Goal: Task Accomplishment & Management: Complete application form

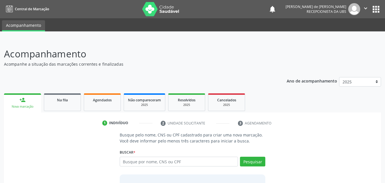
click at [134, 161] on input "text" at bounding box center [179, 162] width 119 height 10
type input "708009876384929"
click at [255, 161] on button "Pesquisar" at bounding box center [252, 162] width 25 height 10
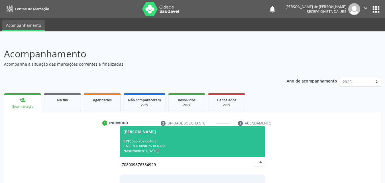
click at [234, 145] on div "CNS: 708 0098 7638 4929" at bounding box center [192, 145] width 139 height 5
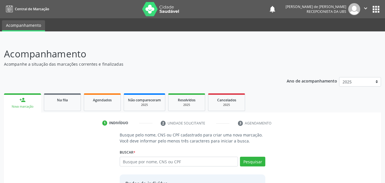
scroll to position [54, 0]
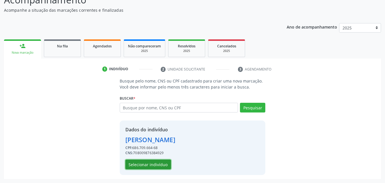
click at [144, 165] on button "Selecionar indivíduo" at bounding box center [148, 164] width 46 height 10
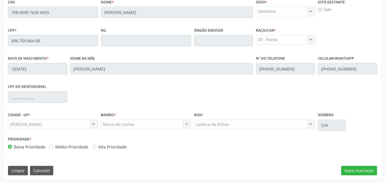
scroll to position [151, 0]
click at [344, 172] on button "Nova marcação" at bounding box center [359, 170] width 36 height 10
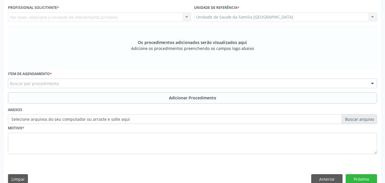
scroll to position [18, 0]
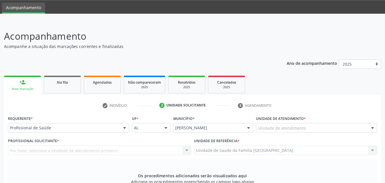
click at [274, 124] on div "Unidade de atendimento" at bounding box center [316, 128] width 121 height 10
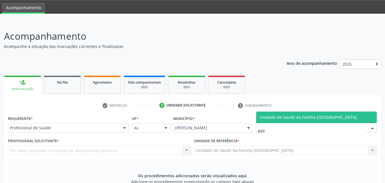
type input "estiv"
click at [263, 117] on span "Unidade de Saude da Familia [GEOGRAPHIC_DATA]" at bounding box center [308, 116] width 97 height 5
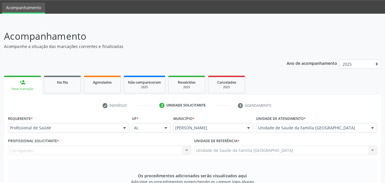
scroll to position [151, 0]
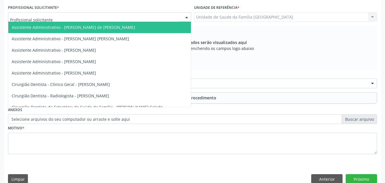
click at [54, 15] on div at bounding box center [99, 17] width 183 height 10
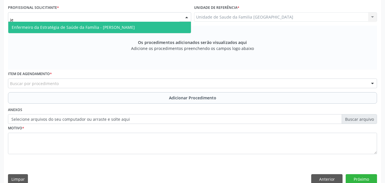
type input "jea"
click at [62, 27] on span "Enfermeiro da Estratégia de Saúde da Família - Jeanne Lopes de Oliveira Santos" at bounding box center [73, 27] width 123 height 5
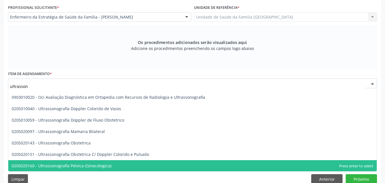
scroll to position [42, 0]
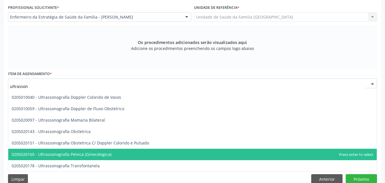
type input "ultrasson"
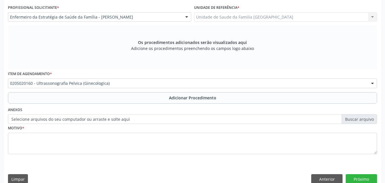
scroll to position [0, 0]
click at [98, 96] on button "Adicionar Procedimento" at bounding box center [192, 97] width 369 height 11
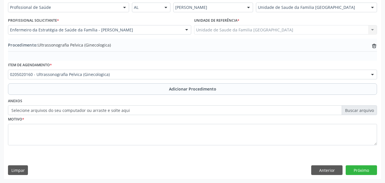
scroll to position [138, 0]
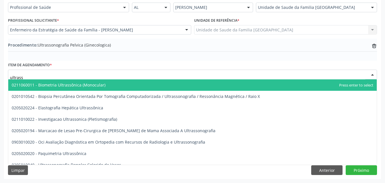
type input "ultrasso"
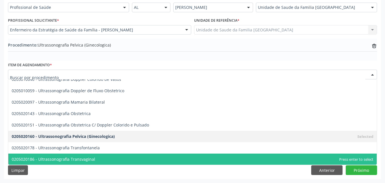
scroll to position [0, 0]
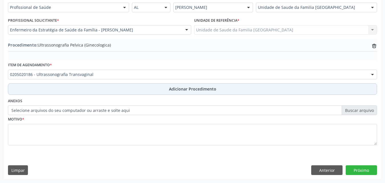
click at [90, 88] on button "Adicionar Procedimento" at bounding box center [192, 88] width 369 height 11
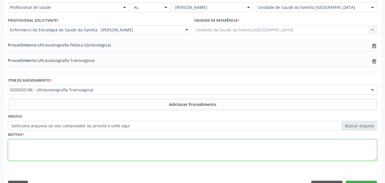
click at [90, 151] on textarea at bounding box center [192, 150] width 369 height 22
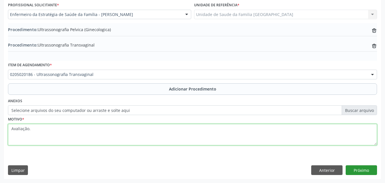
type textarea "Avaliação."
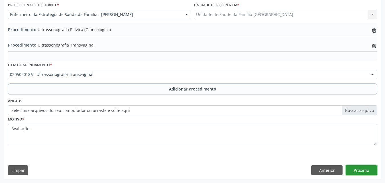
click at [351, 171] on button "Próximo" at bounding box center [361, 170] width 31 height 10
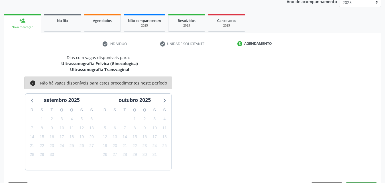
scroll to position [96, 0]
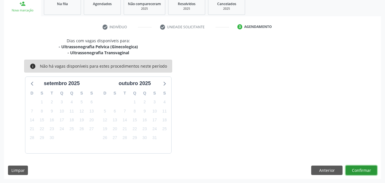
click at [367, 170] on button "Confirmar" at bounding box center [361, 170] width 31 height 10
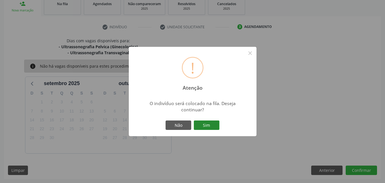
click at [213, 122] on button "Sim" at bounding box center [207, 125] width 26 height 10
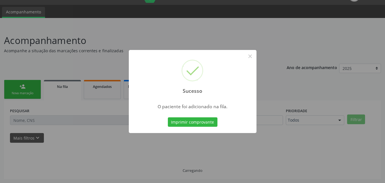
scroll to position [13, 0]
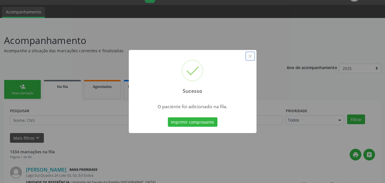
drag, startPoint x: 252, startPoint y: 56, endPoint x: 249, endPoint y: 63, distance: 7.3
click at [252, 56] on button "×" at bounding box center [251, 56] width 10 height 10
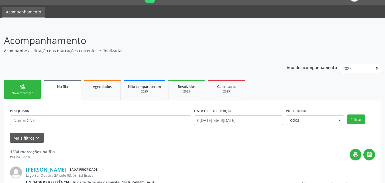
click at [29, 91] on div "Nova marcação" at bounding box center [22, 93] width 29 height 4
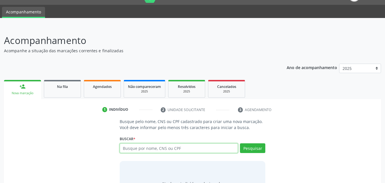
click at [175, 148] on input "text" at bounding box center [179, 148] width 119 height 10
type input "705009023155756"
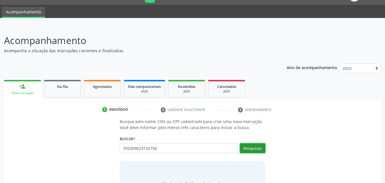
click at [255, 149] on button "Pesquisar" at bounding box center [252, 148] width 25 height 10
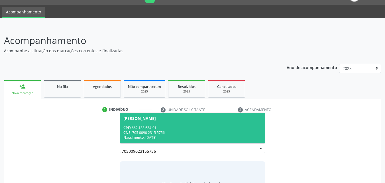
click at [156, 120] on div "Aldenir Correia da Silva" at bounding box center [139, 118] width 33 height 5
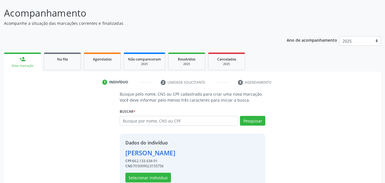
scroll to position [54, 0]
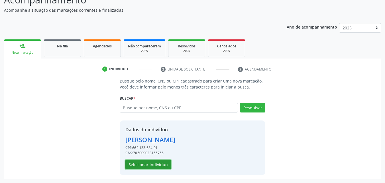
click at [152, 164] on button "Selecionar indivíduo" at bounding box center [148, 164] width 46 height 10
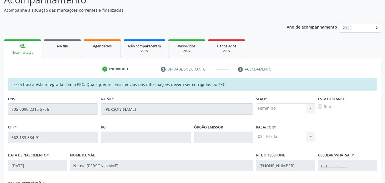
scroll to position [151, 0]
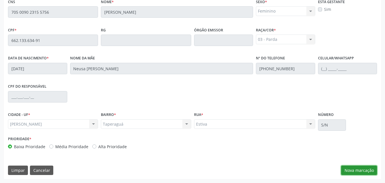
click at [354, 169] on button "Nova marcação" at bounding box center [359, 170] width 36 height 10
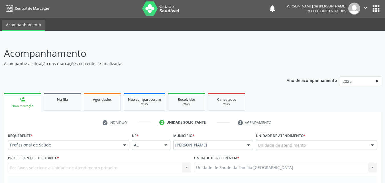
scroll to position [0, 0]
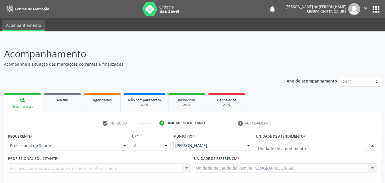
click at [323, 146] on div at bounding box center [316, 146] width 121 height 10
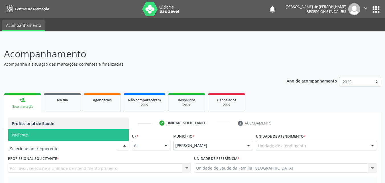
click at [28, 136] on span "Paciente" at bounding box center [68, 134] width 121 height 11
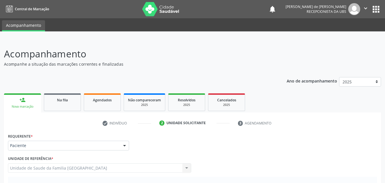
scroll to position [133, 0]
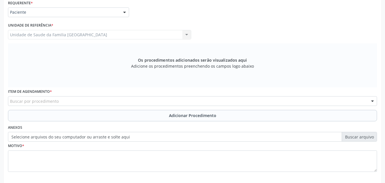
click at [46, 33] on div "Unidade de Saude da Familia Rua da Estiva Unidade de Saude da Familia Rua da Es…" at bounding box center [99, 35] width 183 height 10
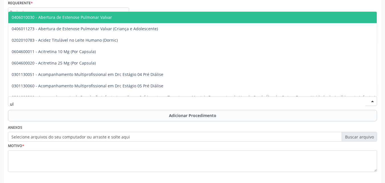
type input "u"
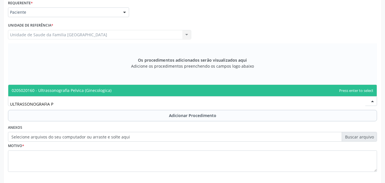
click at [36, 90] on span "0205020160 - Ultrassonografia Pelvica (Ginecologica)" at bounding box center [62, 90] width 100 height 5
type input "ULTRASSONOGRAFIA P"
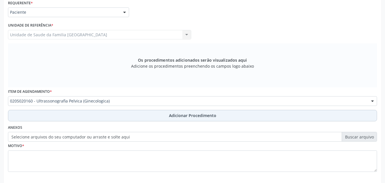
click at [47, 115] on button "Adicionar Procedimento" at bounding box center [192, 115] width 369 height 11
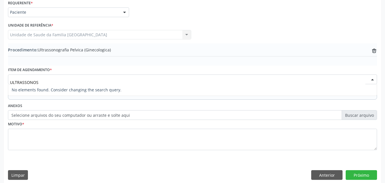
type input "ULTRASSONO"
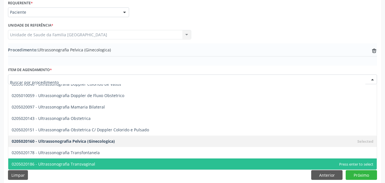
scroll to position [0, 0]
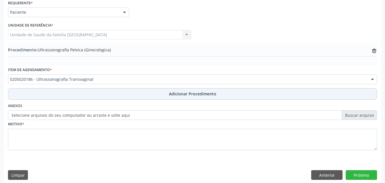
click at [56, 90] on button "Adicionar Procedimento" at bounding box center [192, 93] width 369 height 11
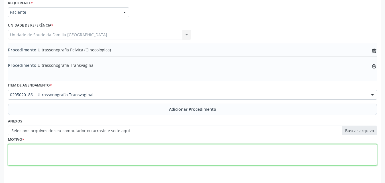
click at [61, 152] on textarea at bounding box center [192, 155] width 369 height 22
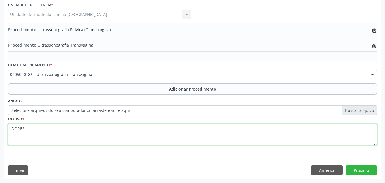
type textarea "DORES."
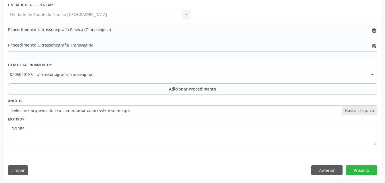
click at [363, 175] on div "Requerente * Paciente Profissional de Saúde Paciente Nenhum resultado encontrad…" at bounding box center [192, 78] width 377 height 200
click at [363, 170] on button "Próximo" at bounding box center [361, 170] width 31 height 10
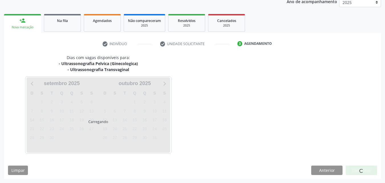
scroll to position [96, 0]
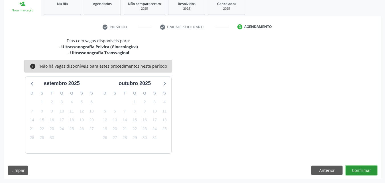
click at [357, 168] on button "Confirmar" at bounding box center [361, 170] width 31 height 10
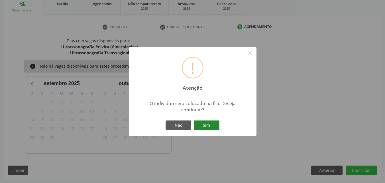
click at [201, 125] on button "Sim" at bounding box center [207, 125] width 26 height 10
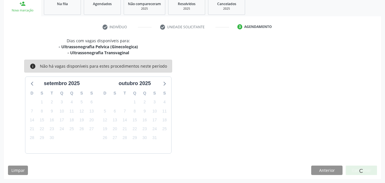
scroll to position [13, 0]
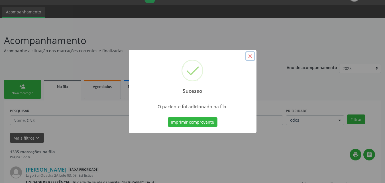
click at [250, 55] on button "×" at bounding box center [251, 56] width 10 height 10
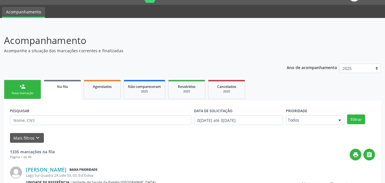
click at [35, 88] on link "person_add Nova marcação" at bounding box center [22, 89] width 37 height 19
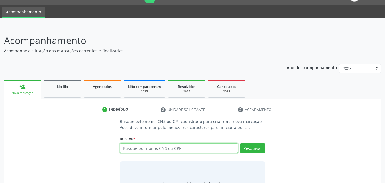
click at [156, 146] on input "text" at bounding box center [179, 148] width 119 height 10
type input "707807601764812"
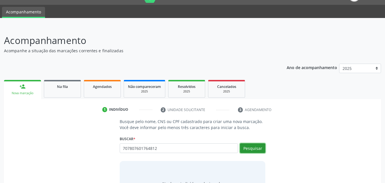
click at [253, 143] on button "Pesquisar" at bounding box center [252, 148] width 25 height 10
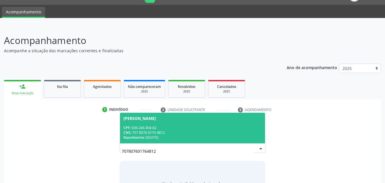
click at [173, 135] on div "Nascimento: 02/05/1953" at bounding box center [192, 137] width 139 height 5
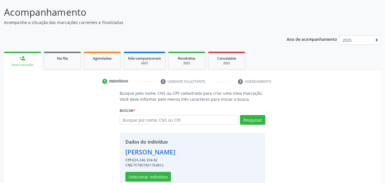
scroll to position [54, 0]
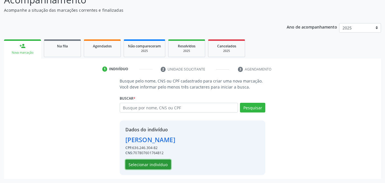
click at [162, 161] on button "Selecionar indivíduo" at bounding box center [148, 164] width 46 height 10
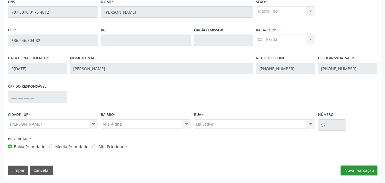
click at [362, 170] on button "Nova marcação" at bounding box center [359, 170] width 36 height 10
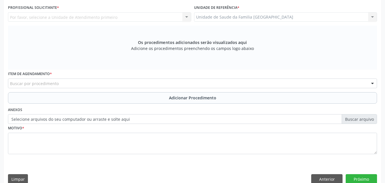
scroll to position [18, 0]
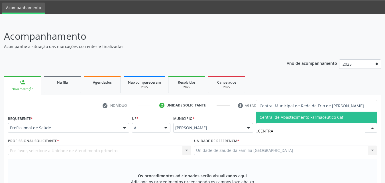
click at [268, 117] on span "Central de Abastecimento Farmaceutico Caf" at bounding box center [302, 116] width 84 height 5
type input "CENTRA"
type input "ESTACIO"
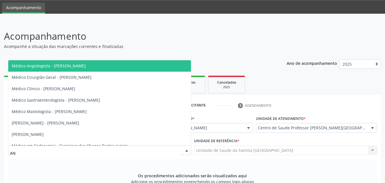
type input "A"
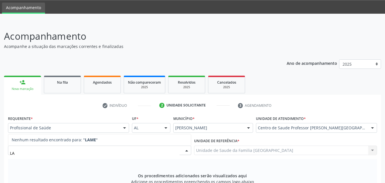
type input "L"
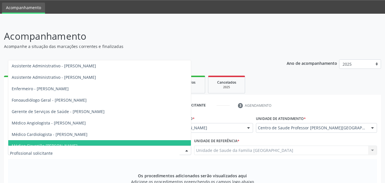
click at [8, 159] on div "Os procedimentos adicionados serão visualizados aqui Adicione os procedimentos …" at bounding box center [192, 181] width 369 height 44
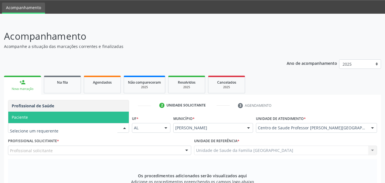
click at [23, 117] on span "Paciente" at bounding box center [20, 116] width 16 height 5
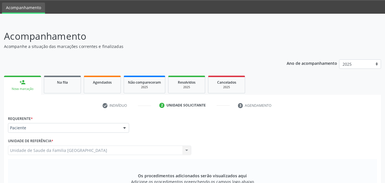
scroll to position [160, 0]
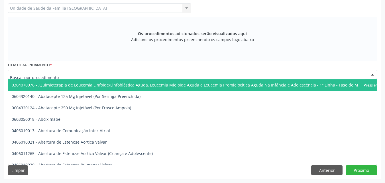
click at [35, 78] on div at bounding box center [192, 75] width 369 height 10
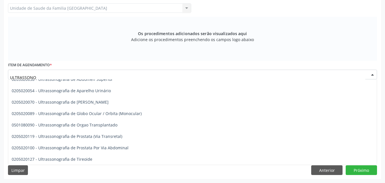
scroll to position [154, 0]
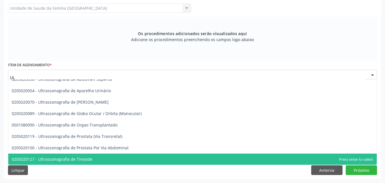
type input "U"
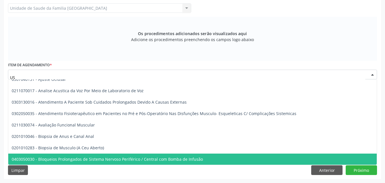
type input "USG"
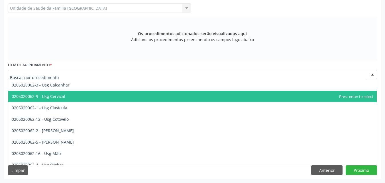
scroll to position [0, 0]
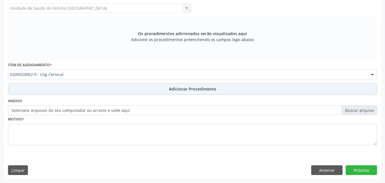
click at [67, 93] on button "Adicionar Procedimento" at bounding box center [192, 88] width 369 height 11
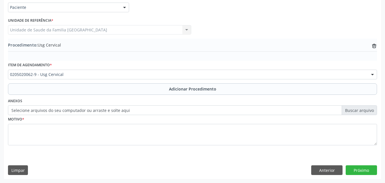
scroll to position [138, 0]
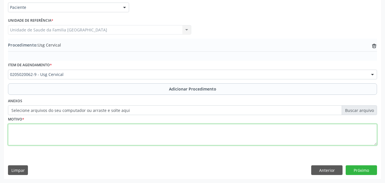
click at [59, 138] on textarea at bounding box center [192, 135] width 369 height 22
type textarea "M"
type textarea "AVALIAÇÃO."
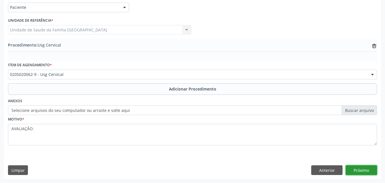
click at [360, 172] on button "Próximo" at bounding box center [361, 170] width 31 height 10
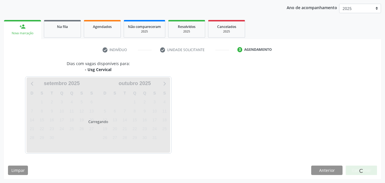
scroll to position [90, 0]
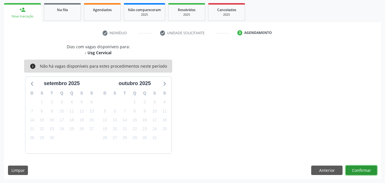
click at [360, 169] on button "Confirmar" at bounding box center [361, 170] width 31 height 10
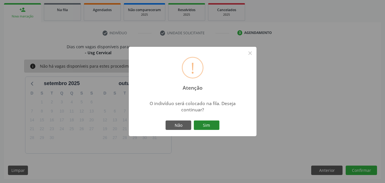
click at [204, 123] on button "Sim" at bounding box center [207, 125] width 26 height 10
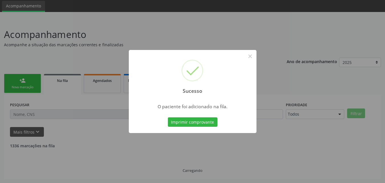
scroll to position [13, 0]
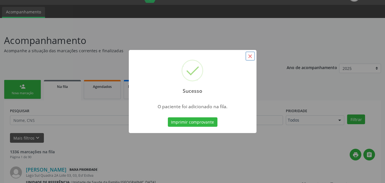
click at [248, 54] on button "×" at bounding box center [251, 56] width 10 height 10
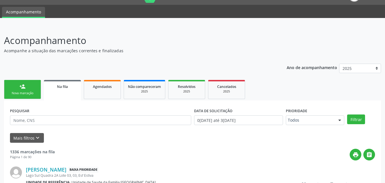
click at [22, 92] on div "Nova marcação" at bounding box center [22, 93] width 29 height 4
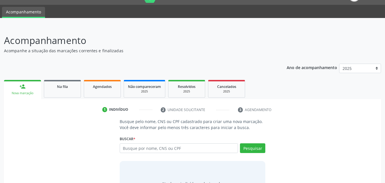
scroll to position [45, 0]
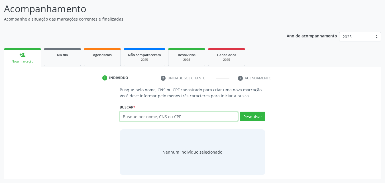
click at [162, 118] on input "text" at bounding box center [179, 117] width 119 height 10
click at [130, 118] on input "text" at bounding box center [179, 117] width 119 height 10
type input "898004149420842"
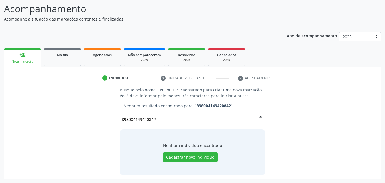
drag, startPoint x: 111, startPoint y: 118, endPoint x: 0, endPoint y: 108, distance: 111.7
click at [18, 108] on div "Busque pelo nome, CNS ou CPF cadastrado para criar uma nova marcação. Você deve…" at bounding box center [192, 131] width 369 height 88
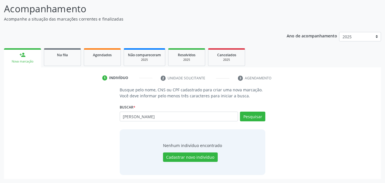
type input "ROSANGELA MARIA"
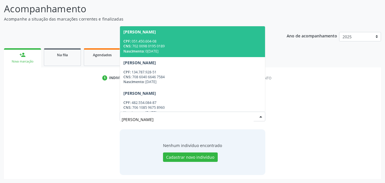
drag, startPoint x: 162, startPoint y: 118, endPoint x: 51, endPoint y: 114, distance: 110.5
click at [64, 118] on div "Busque pelo nome, CNS ou CPF cadastrado para criar uma nova marcação. Você deve…" at bounding box center [192, 131] width 369 height 88
type input "ROSANGELA MARIA"
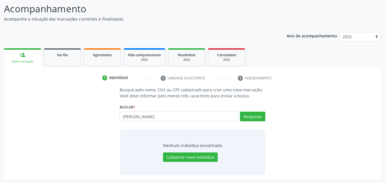
type input "ROSANGELA MARIA SILVA"
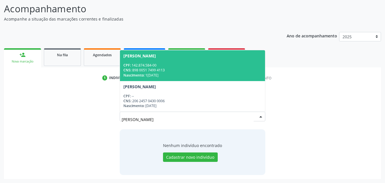
click at [160, 63] on div "CPF: 142.874.584-00" at bounding box center [192, 65] width 139 height 5
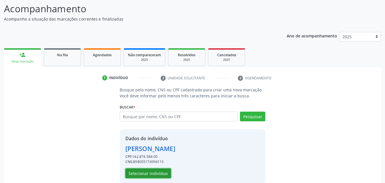
click at [150, 173] on button "Selecionar indivíduo" at bounding box center [148, 173] width 46 height 10
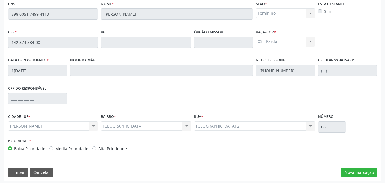
scroll to position [151, 0]
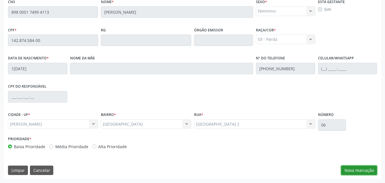
click at [366, 166] on button "Nova marcação" at bounding box center [359, 170] width 36 height 10
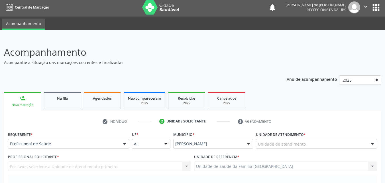
scroll to position [0, 0]
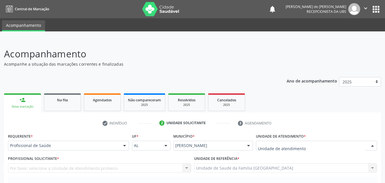
click at [286, 142] on div at bounding box center [316, 146] width 121 height 10
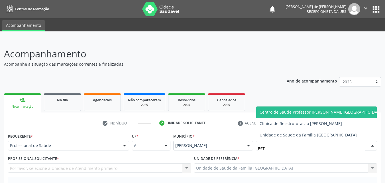
type input "ESTI"
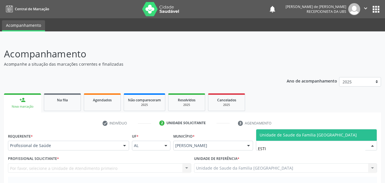
click at [262, 130] on span "Unidade de Saude da Familia [GEOGRAPHIC_DATA]" at bounding box center [316, 134] width 121 height 11
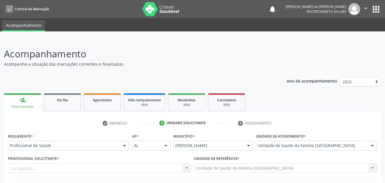
scroll to position [133, 0]
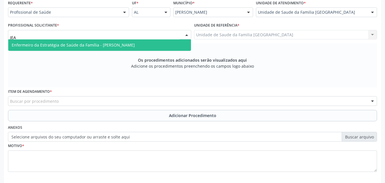
type input "JEAN"
click at [37, 44] on span "Enfermeiro da Estratégia de Saúde da Família - Jeanne Lopes de Oliveira Santos" at bounding box center [73, 44] width 123 height 5
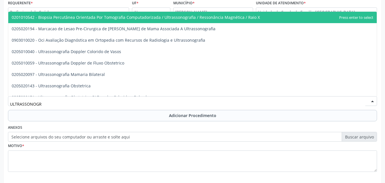
type input "ULTRASSONOGRA"
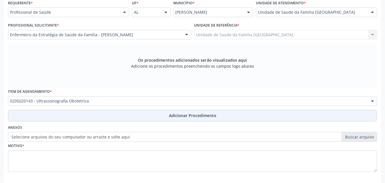
click at [35, 111] on button "Adicionar Procedimento" at bounding box center [192, 115] width 369 height 11
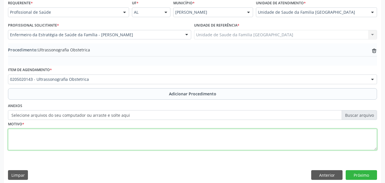
click at [44, 142] on textarea at bounding box center [192, 140] width 369 height 22
type textarea "PRÉ-NATAL."
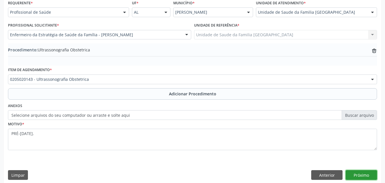
click at [351, 174] on button "Próximo" at bounding box center [361, 175] width 31 height 10
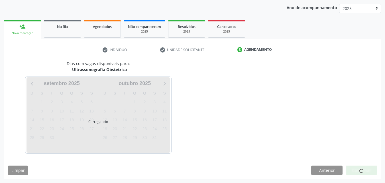
scroll to position [90, 0]
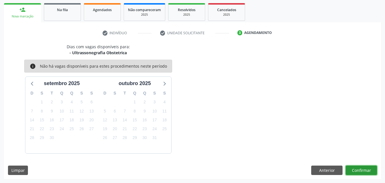
click at [364, 173] on button "Confirmar" at bounding box center [361, 170] width 31 height 10
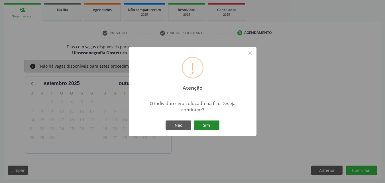
click at [210, 123] on button "Sim" at bounding box center [207, 125] width 26 height 10
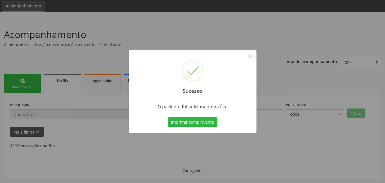
scroll to position [13, 0]
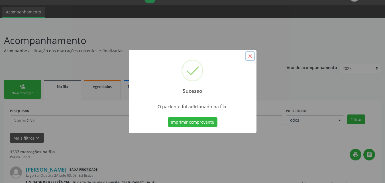
click at [250, 57] on button "×" at bounding box center [251, 56] width 10 height 10
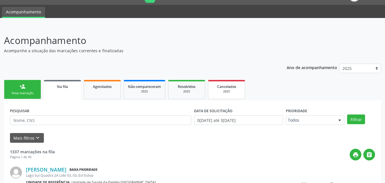
click at [14, 82] on link "person_add Nova marcação" at bounding box center [22, 89] width 37 height 19
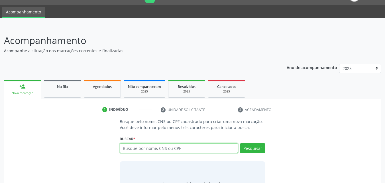
click at [182, 145] on input "text" at bounding box center [179, 148] width 119 height 10
type input "706204048514565"
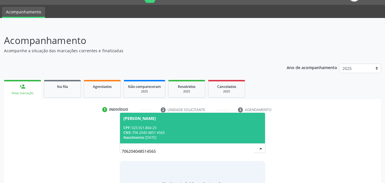
click at [183, 133] on div "CNS: 706 2040 4851 4565" at bounding box center [192, 132] width 139 height 5
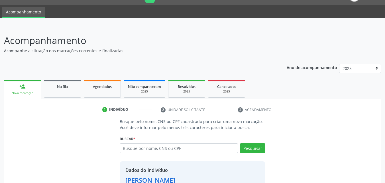
scroll to position [54, 0]
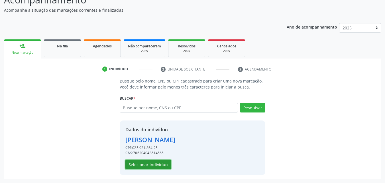
click at [157, 163] on button "Selecionar indivíduo" at bounding box center [148, 164] width 46 height 10
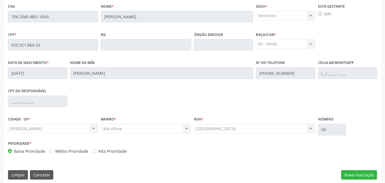
scroll to position [151, 0]
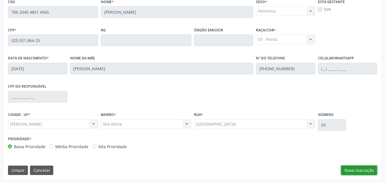
click at [365, 170] on button "Nova marcação" at bounding box center [359, 170] width 36 height 10
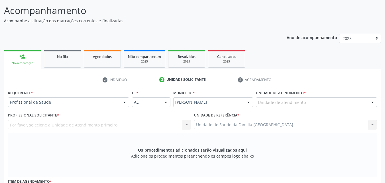
scroll to position [18, 0]
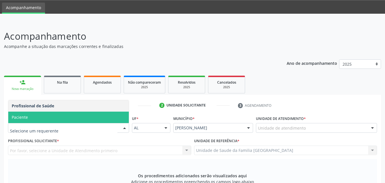
click at [66, 122] on span "Paciente" at bounding box center [68, 117] width 121 height 11
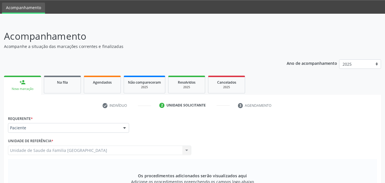
scroll to position [151, 0]
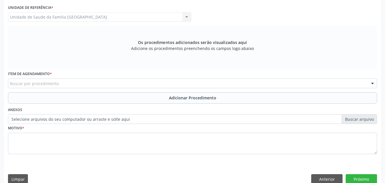
click at [84, 84] on div "Buscar por procedimento" at bounding box center [192, 83] width 369 height 10
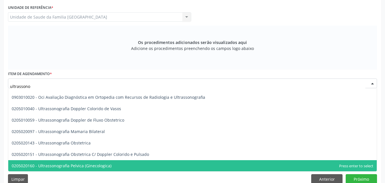
scroll to position [31, 0]
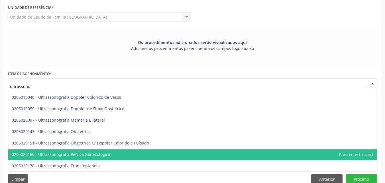
type input "ultrassono"
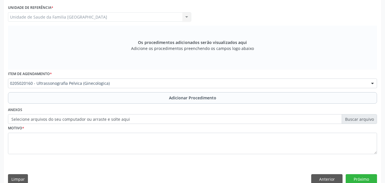
scroll to position [0, 0]
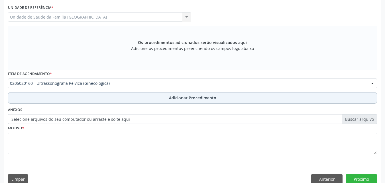
click at [115, 95] on button "Adicionar Procedimento" at bounding box center [192, 97] width 369 height 11
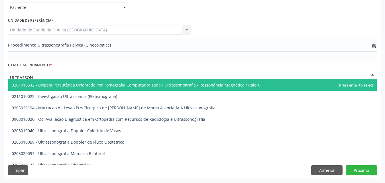
type input "ULTRASSONO"
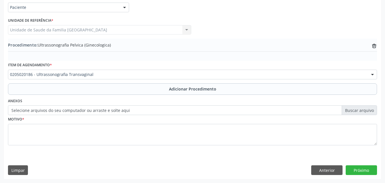
scroll to position [0, 0]
click at [108, 87] on button "Adicionar Procedimento" at bounding box center [192, 88] width 369 height 11
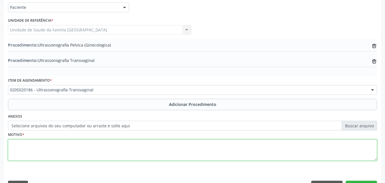
click at [100, 148] on textarea at bounding box center [192, 150] width 369 height 22
type textarea "A"
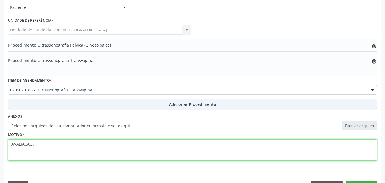
type textarea "AVALIAÇÃO."
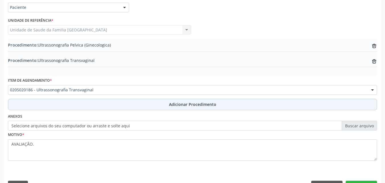
click at [98, 104] on button "Adicionar Procedimento" at bounding box center [192, 104] width 369 height 11
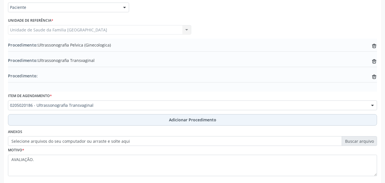
click at [95, 119] on button "Adicionar Procedimento" at bounding box center [192, 119] width 369 height 11
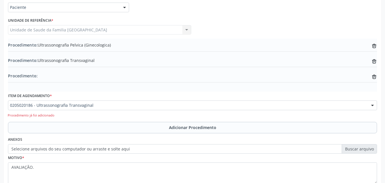
click at [48, 149] on label "Selecione arquivos do seu computador ou arraste e solte aqui" at bounding box center [192, 149] width 369 height 10
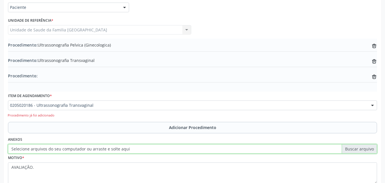
click at [48, 149] on input "Selecione arquivos do seu computador ou arraste e solte aqui" at bounding box center [192, 149] width 369 height 10
type input "C:\fakepath\5.jpg"
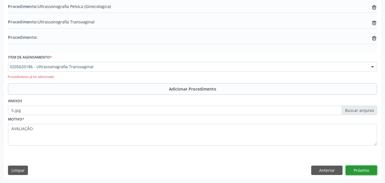
click at [369, 172] on button "Próximo" at bounding box center [361, 170] width 31 height 10
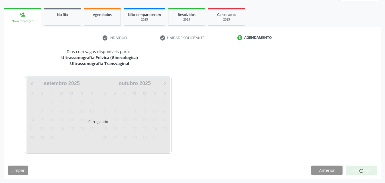
scroll to position [102, 0]
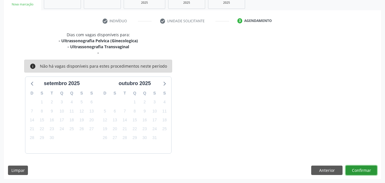
click at [369, 171] on button "Confirmar" at bounding box center [361, 170] width 31 height 10
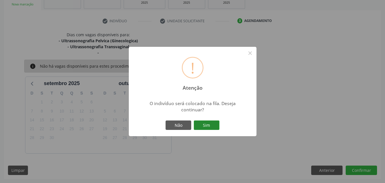
click at [208, 122] on button "Sim" at bounding box center [207, 125] width 26 height 10
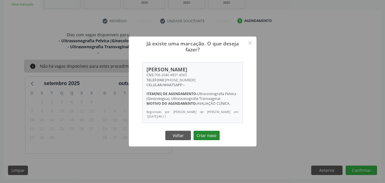
click at [208, 134] on button "Criar novo" at bounding box center [207, 136] width 26 height 10
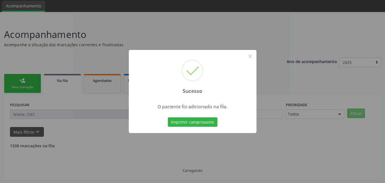
scroll to position [13, 0]
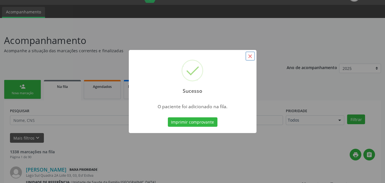
click at [249, 56] on button "×" at bounding box center [251, 56] width 10 height 10
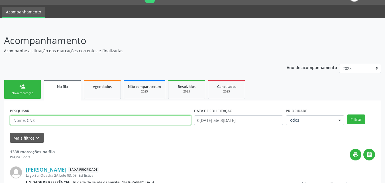
click at [36, 120] on input "text" at bounding box center [100, 120] width 181 height 10
type input "BEATRIZ SOU"
click at [347, 114] on button "Filtrar" at bounding box center [356, 119] width 18 height 10
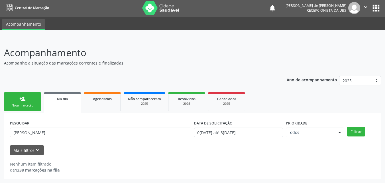
scroll to position [1, 0]
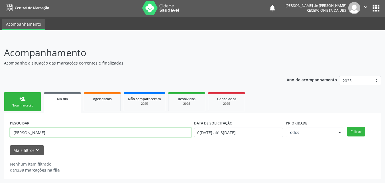
drag, startPoint x: 54, startPoint y: 132, endPoint x: 0, endPoint y: 122, distance: 55.4
click at [0, 123] on div "Acompanhamento Acompanhe a situação das marcações correntes e finalizadas Relat…" at bounding box center [192, 110] width 385 height 145
click at [347, 127] on button "Filtrar" at bounding box center [356, 132] width 18 height 10
click at [36, 127] on input "BEATRIS" at bounding box center [100, 132] width 181 height 10
type input "BEATRIZ"
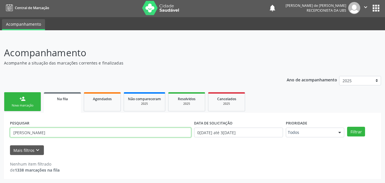
click at [347, 127] on button "Filtrar" at bounding box center [356, 132] width 18 height 10
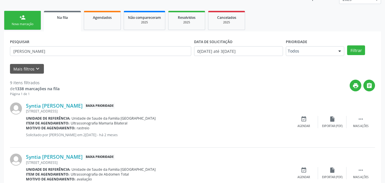
scroll to position [0, 0]
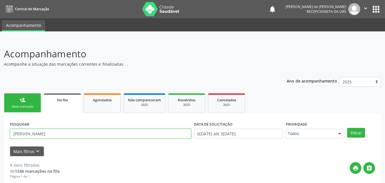
drag, startPoint x: 24, startPoint y: 131, endPoint x: 0, endPoint y: 125, distance: 24.8
type input "706204047514565"
click at [347, 128] on button "Filtrar" at bounding box center [356, 133] width 18 height 10
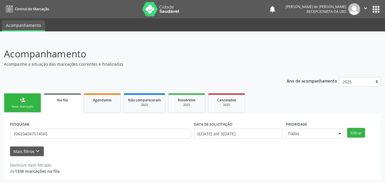
scroll to position [1, 0]
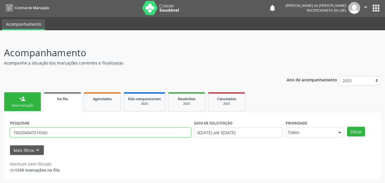
drag, startPoint x: 53, startPoint y: 131, endPoint x: 1, endPoint y: 127, distance: 52.3
click at [0, 128] on div "Acompanhamento Acompanhe a situação das marcações correntes e finalizadas Relat…" at bounding box center [192, 110] width 385 height 145
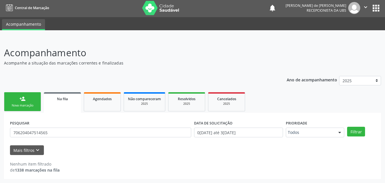
click at [25, 102] on link "person_add Nova marcação" at bounding box center [22, 101] width 37 height 19
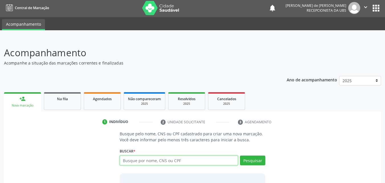
click at [182, 161] on input "text" at bounding box center [179, 160] width 119 height 10
paste input "706204047514565"
type input "706204047514565"
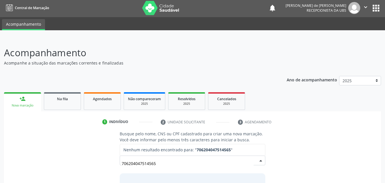
click at [253, 159] on input "706204047514565" at bounding box center [188, 162] width 132 height 11
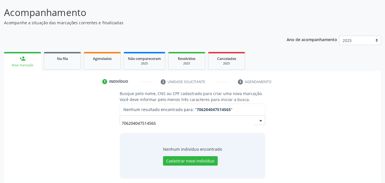
scroll to position [45, 0]
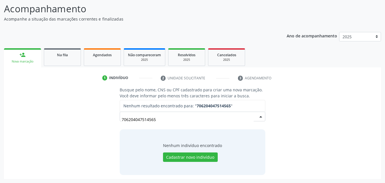
drag, startPoint x: 165, startPoint y: 121, endPoint x: 77, endPoint y: 110, distance: 88.8
click at [88, 113] on div "Busque pelo nome, CNS ou CPF cadastrado para criar uma nova marcação. Você deve…" at bounding box center [192, 131] width 369 height 88
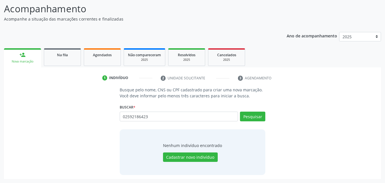
type input "02592186423"
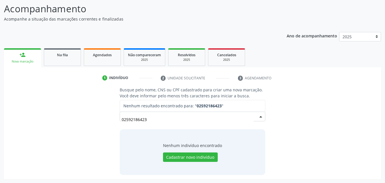
drag, startPoint x: 155, startPoint y: 125, endPoint x: 89, endPoint y: 119, distance: 65.9
click at [90, 119] on div "Busque pelo nome, CNS ou CPF cadastrado para criar uma nova marcação. Você deve…" at bounding box center [192, 131] width 369 height 88
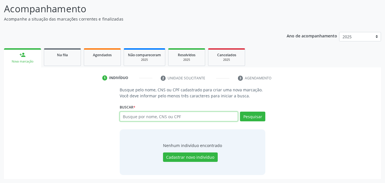
paste input "Betania Souza Bastos"
type input "Betania Souza Bastos"
click at [72, 54] on div "Na fila" at bounding box center [62, 55] width 29 height 6
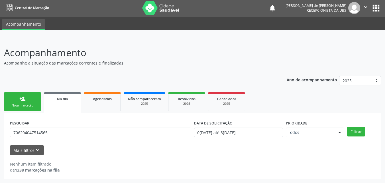
scroll to position [1, 0]
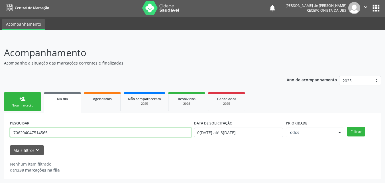
click at [81, 135] on input "706204047514565" at bounding box center [100, 132] width 181 height 10
type input "7"
paste input "Betania Souza Bastos"
type input "Betania Souza Bastos"
click at [347, 127] on button "Filtrar" at bounding box center [356, 132] width 18 height 10
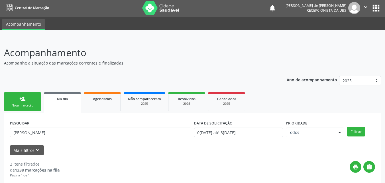
scroll to position [114, 0]
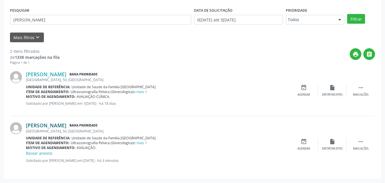
click at [42, 124] on link "Betania Souza Bastos" at bounding box center [46, 125] width 40 height 6
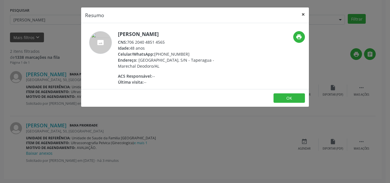
click at [304, 15] on button "×" at bounding box center [302, 14] width 11 height 14
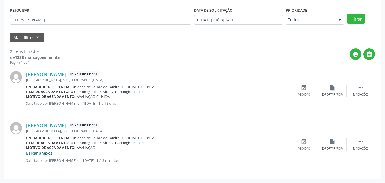
click at [45, 153] on link "Baixar anexos" at bounding box center [39, 152] width 27 height 5
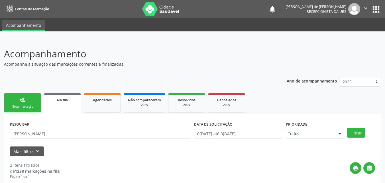
click at [33, 103] on link "person_add Nova marcação" at bounding box center [22, 102] width 37 height 19
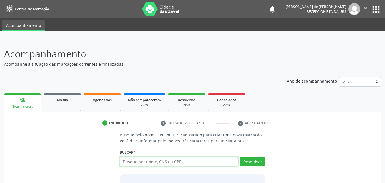
click at [135, 162] on input "text" at bounding box center [179, 162] width 119 height 10
paste input "Betania Souza Bastos"
type input "Betania Souza Bastos"
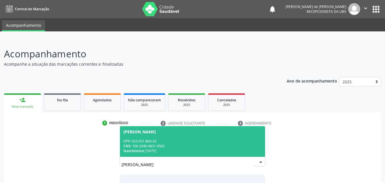
scroll to position [45, 0]
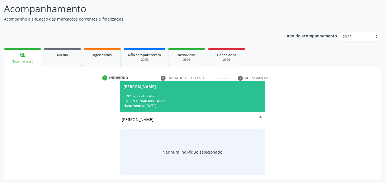
click at [158, 100] on div "CNS: 706 2040 4851 4565" at bounding box center [192, 100] width 139 height 5
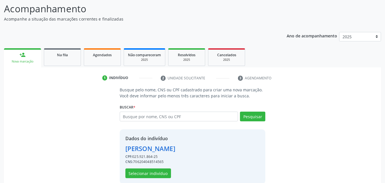
scroll to position [54, 0]
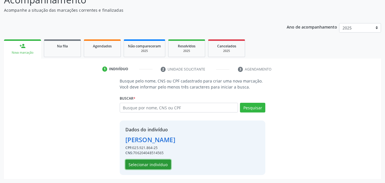
click at [149, 163] on button "Selecionar indivíduo" at bounding box center [148, 164] width 46 height 10
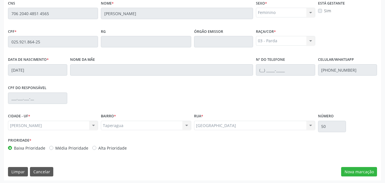
scroll to position [151, 0]
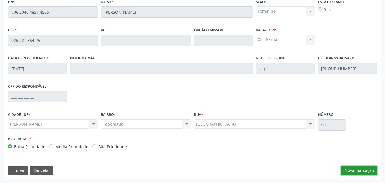
click at [364, 170] on button "Nova marcação" at bounding box center [359, 170] width 36 height 10
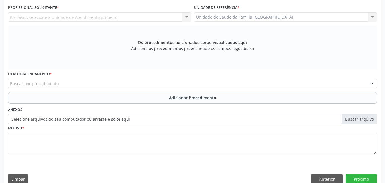
scroll to position [18, 0]
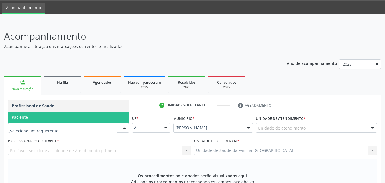
click at [22, 115] on span "Paciente" at bounding box center [20, 116] width 16 height 5
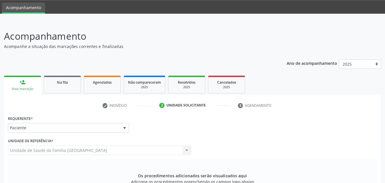
scroll to position [160, 0]
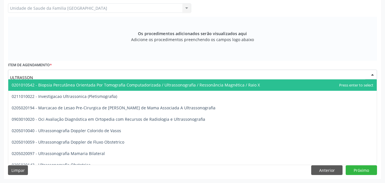
type input "ULTRASSONO"
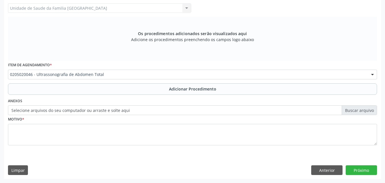
scroll to position [0, 0]
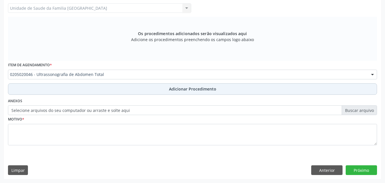
click at [55, 92] on button "Adicionar Procedimento" at bounding box center [192, 88] width 369 height 11
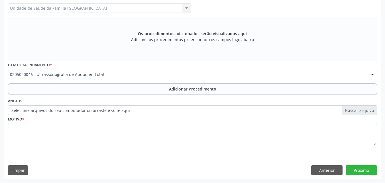
scroll to position [138, 0]
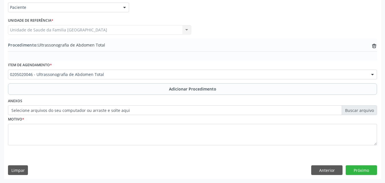
click at [53, 113] on label "Selecione arquivos do seu computador ou arraste e solte aqui" at bounding box center [192, 110] width 369 height 10
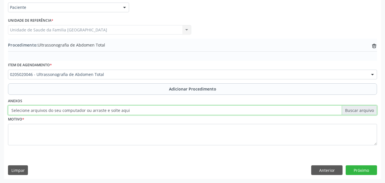
click at [53, 113] on input "Selecione arquivos do seu computador ou arraste e solte aqui" at bounding box center [192, 110] width 369 height 10
type input "C:\fakepath\5.jpg"
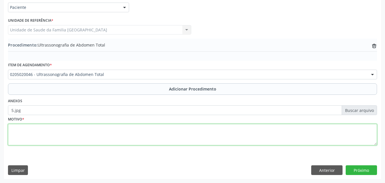
click at [199, 137] on textarea at bounding box center [192, 135] width 369 height 22
type textarea "DORES."
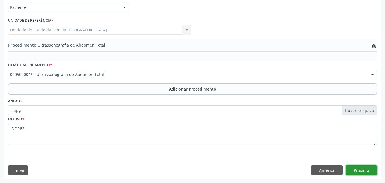
click at [368, 169] on button "Próximo" at bounding box center [361, 170] width 31 height 10
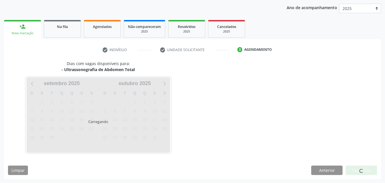
scroll to position [90, 0]
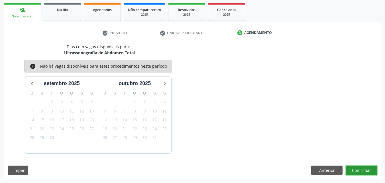
click at [358, 171] on button "Confirmar" at bounding box center [361, 170] width 31 height 10
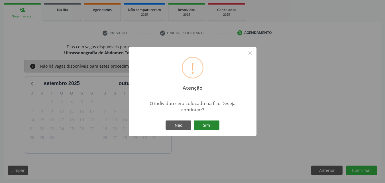
click at [205, 124] on button "Sim" at bounding box center [207, 125] width 26 height 10
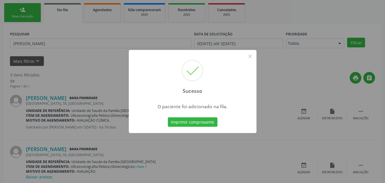
scroll to position [13, 0]
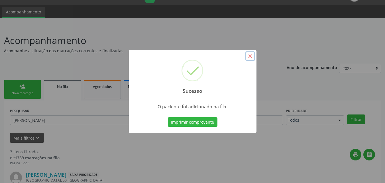
click at [251, 57] on button "×" at bounding box center [251, 56] width 10 height 10
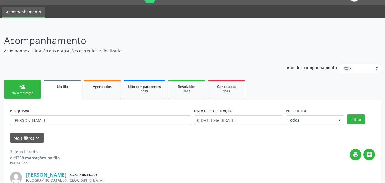
click at [13, 87] on link "person_add Nova marcação" at bounding box center [22, 89] width 37 height 19
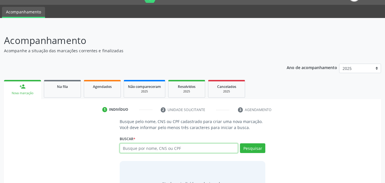
click at [149, 151] on input "text" at bounding box center [179, 148] width 119 height 10
type input "706408132054482"
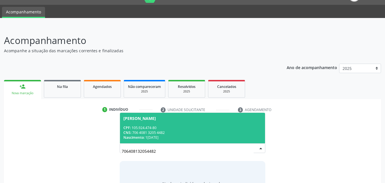
click at [207, 132] on div "CNS: 706 4081 3205 4482" at bounding box center [192, 132] width 139 height 5
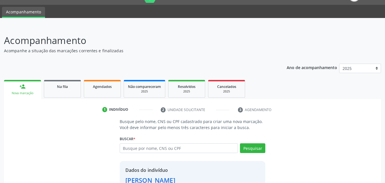
scroll to position [54, 0]
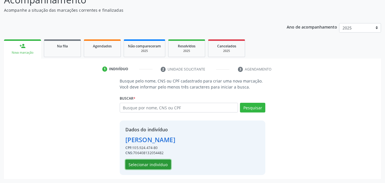
click at [161, 164] on button "Selecionar indivíduo" at bounding box center [148, 164] width 46 height 10
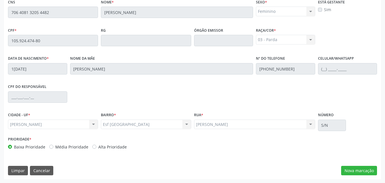
scroll to position [151, 0]
click at [355, 173] on button "Nova marcação" at bounding box center [359, 170] width 36 height 10
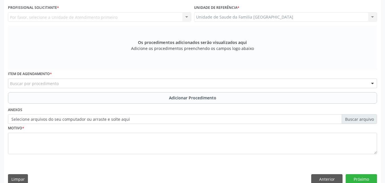
scroll to position [18, 0]
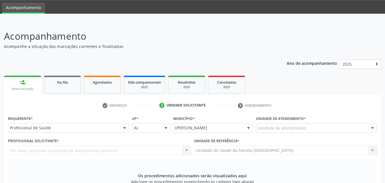
click at [33, 125] on div "Profissional de Saúde" at bounding box center [68, 128] width 121 height 10
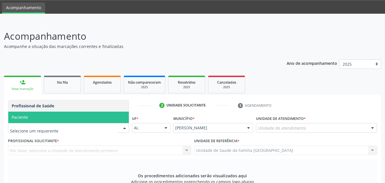
click at [32, 118] on span "Paciente" at bounding box center [68, 117] width 121 height 11
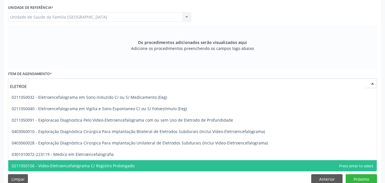
scroll to position [31, 0]
type input "ELETROEN"
click at [67, 164] on span "0211050156 - Video-Eletroencefalograma C/ Registro Prolongado" at bounding box center [73, 165] width 123 height 5
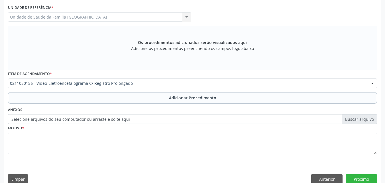
scroll to position [293, 0]
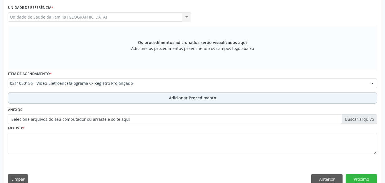
click at [55, 101] on button "Adicionar Procedimento" at bounding box center [192, 97] width 369 height 11
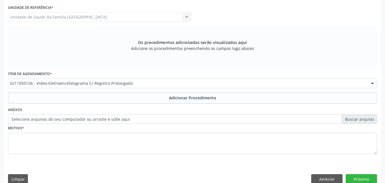
scroll to position [138, 0]
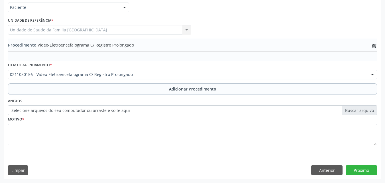
click at [49, 111] on label "Selecione arquivos do seu computador ou arraste e solte aqui" at bounding box center [192, 110] width 369 height 10
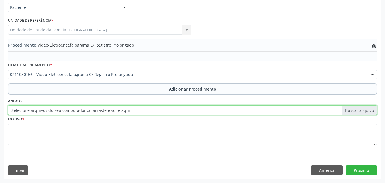
click at [49, 111] on input "Selecione arquivos do seu computador ou arraste e solte aqui" at bounding box center [192, 110] width 369 height 10
type input "C:\fakepath\6.jpg"
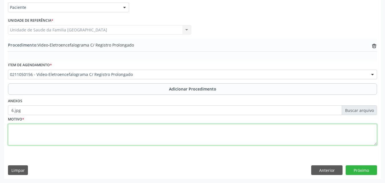
click at [144, 134] on textarea at bounding box center [192, 135] width 369 height 22
type textarea "EXAME DE ELETROENCEFALOGRAMA."
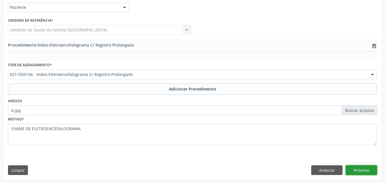
click at [363, 171] on button "Próximo" at bounding box center [361, 170] width 31 height 10
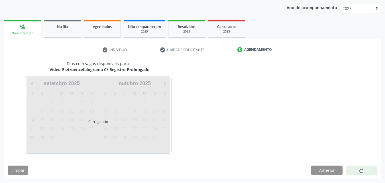
scroll to position [90, 0]
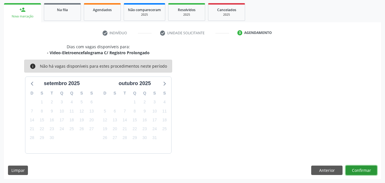
click at [361, 169] on button "Confirmar" at bounding box center [361, 170] width 31 height 10
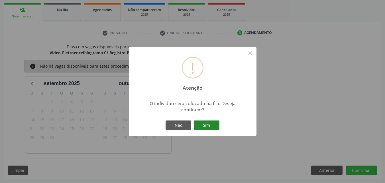
click at [212, 124] on button "Sim" at bounding box center [207, 125] width 26 height 10
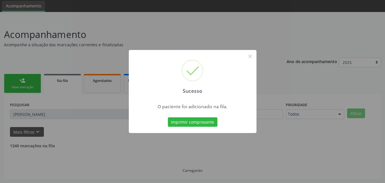
scroll to position [13, 0]
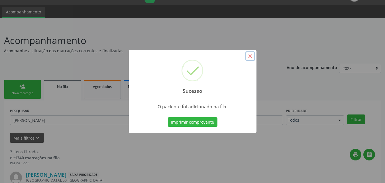
click at [252, 55] on button "×" at bounding box center [251, 56] width 10 height 10
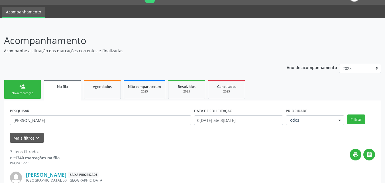
click at [29, 90] on link "person_add Nova marcação" at bounding box center [22, 89] width 37 height 19
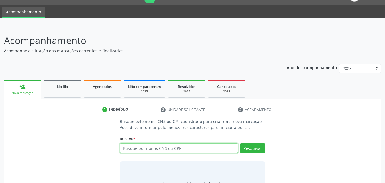
click at [165, 147] on input "text" at bounding box center [179, 148] width 119 height 10
type input "DEBORA CAVALCANTE DE SOUZA"
drag, startPoint x: 189, startPoint y: 150, endPoint x: 41, endPoint y: 140, distance: 148.1
click at [48, 143] on div "Busque pelo nome, CNS ou CPF cadastrado para criar uma nova marcação. Você deve…" at bounding box center [192, 162] width 369 height 88
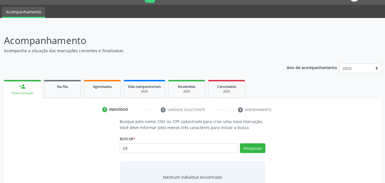
type input "D"
type input "898002979975917"
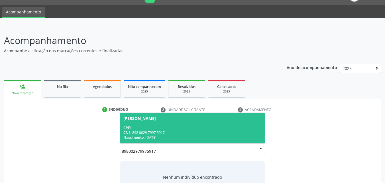
click at [174, 134] on div "CNS: 898 0029 7997 5917" at bounding box center [192, 132] width 139 height 5
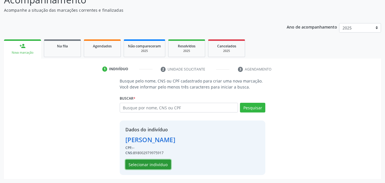
click at [157, 165] on button "Selecionar indivíduo" at bounding box center [148, 164] width 46 height 10
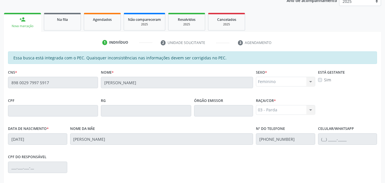
scroll to position [151, 0]
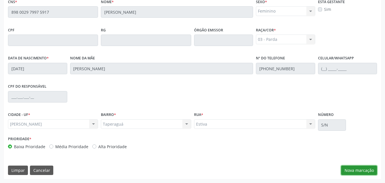
click at [352, 173] on button "Nova marcação" at bounding box center [359, 170] width 36 height 10
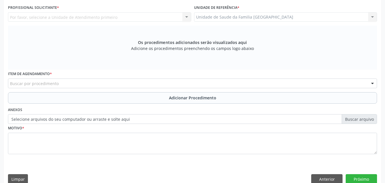
scroll to position [18, 0]
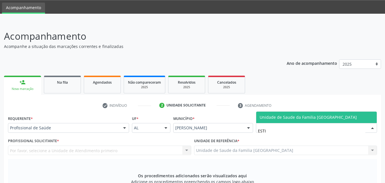
type input "ESTIV"
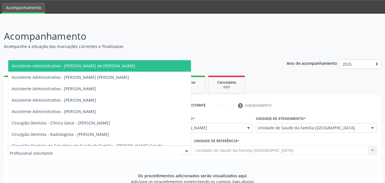
click at [57, 148] on div at bounding box center [99, 150] width 183 height 10
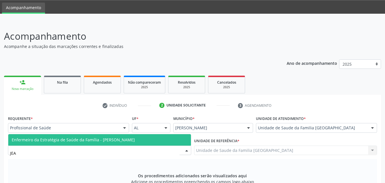
type input "JEAN"
click at [117, 140] on span "Enfermeiro da Estratégia de Saúde da Família - Jeanne Lopes de Oliveira Santos" at bounding box center [73, 139] width 123 height 5
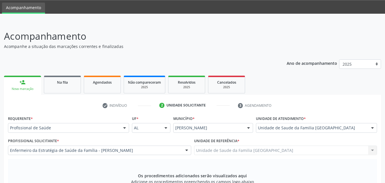
scroll to position [151, 0]
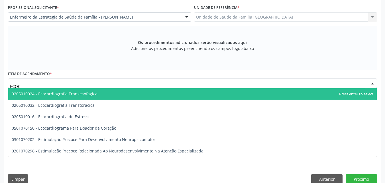
type input "ECOCA"
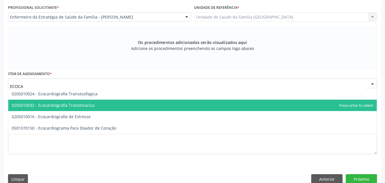
click at [56, 105] on span "0205010032 - Ecocardiografia Transtoracica" at bounding box center [53, 104] width 83 height 5
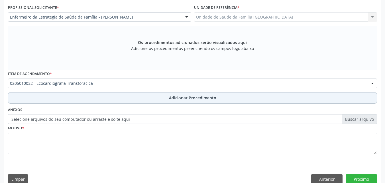
click at [59, 102] on button "Adicionar Procedimento" at bounding box center [192, 97] width 369 height 11
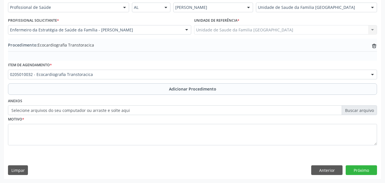
scroll to position [138, 0]
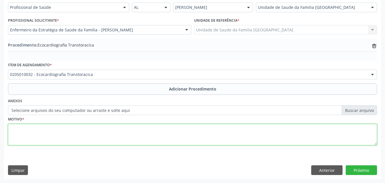
click at [55, 139] on textarea at bounding box center [192, 135] width 369 height 22
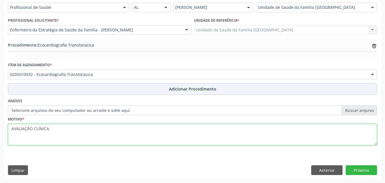
type textarea "AVALIAÇÃO CLÍNICA."
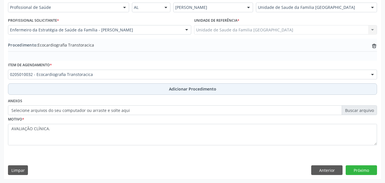
click at [77, 89] on button "Adicionar Procedimento" at bounding box center [192, 88] width 369 height 11
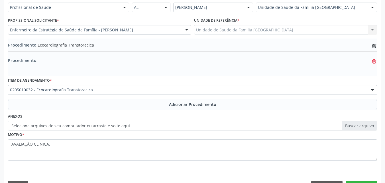
click at [374, 61] on icon at bounding box center [374, 61] width 4 height 3
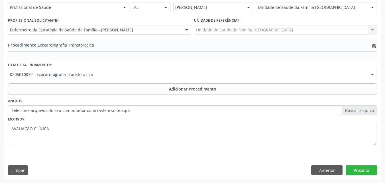
click at [33, 109] on label "Selecione arquivos do seu computador ou arraste e solte aqui" at bounding box center [192, 110] width 369 height 10
click at [33, 109] on input "Selecione arquivos do seu computador ou arraste e solte aqui" at bounding box center [192, 110] width 369 height 10
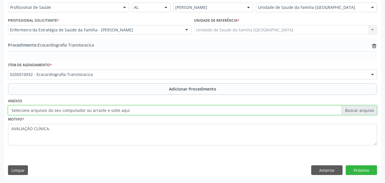
type input "C:\fakepath\7.jpg"
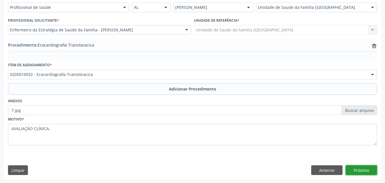
click at [364, 170] on button "Próximo" at bounding box center [361, 170] width 31 height 10
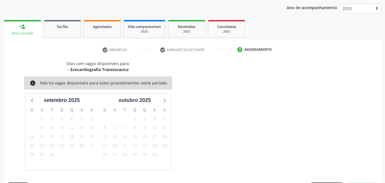
scroll to position [90, 0]
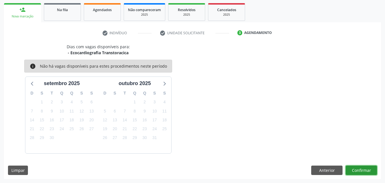
click at [355, 168] on button "Confirmar" at bounding box center [361, 170] width 31 height 10
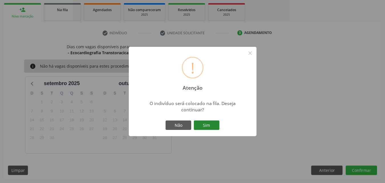
click at [203, 126] on button "Sim" at bounding box center [207, 125] width 26 height 10
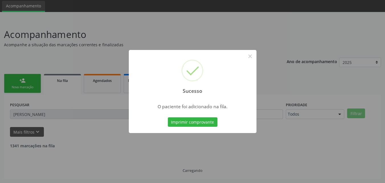
scroll to position [13, 0]
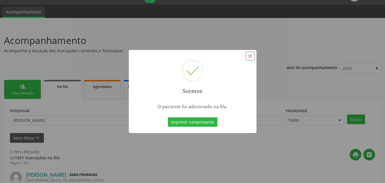
click at [250, 56] on button "×" at bounding box center [251, 56] width 10 height 10
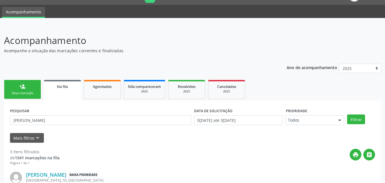
click at [21, 85] on div "person_add" at bounding box center [22, 86] width 6 height 6
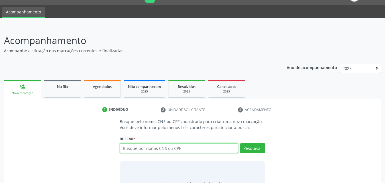
click at [133, 146] on input "text" at bounding box center [179, 148] width 119 height 10
type input "702009320226483"
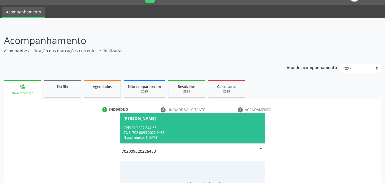
click at [210, 128] on div "CPF: 019.827.844-66" at bounding box center [192, 127] width 139 height 5
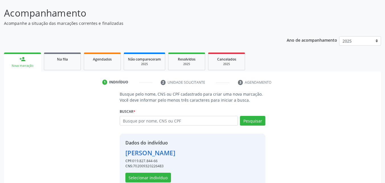
scroll to position [54, 0]
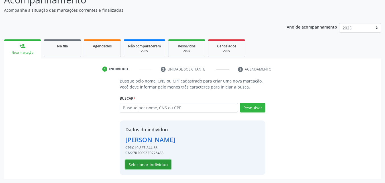
click at [138, 164] on button "Selecionar indivíduo" at bounding box center [148, 164] width 46 height 10
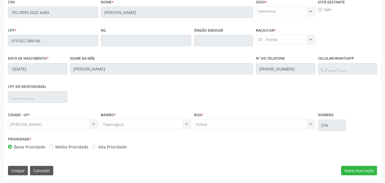
scroll to position [151, 0]
click at [363, 173] on button "Nova marcação" at bounding box center [359, 170] width 36 height 10
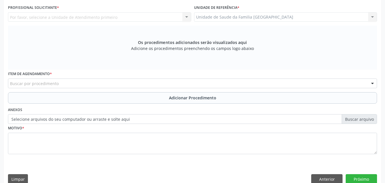
scroll to position [0, 0]
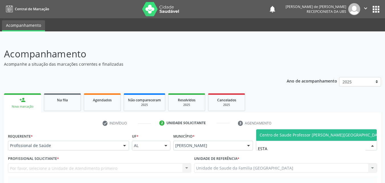
type input "ESTAC"
click at [267, 136] on span "Centro de Saude Professor [PERSON_NAME][GEOGRAPHIC_DATA]" at bounding box center [322, 134] width 124 height 5
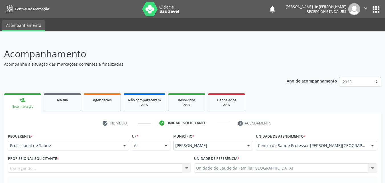
scroll to position [133, 0]
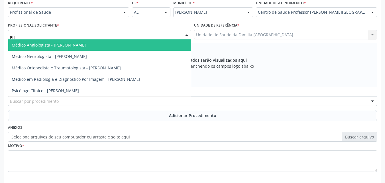
type input "ELIO"
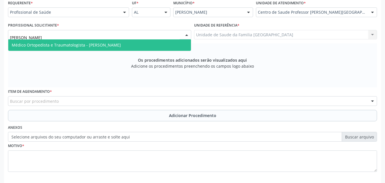
click at [55, 45] on span "Médico Ortopedista e Traumatologista - Elio Goncalves Melo Junior" at bounding box center [66, 44] width 109 height 5
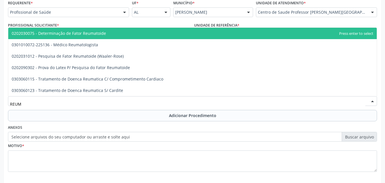
type input "REUMA"
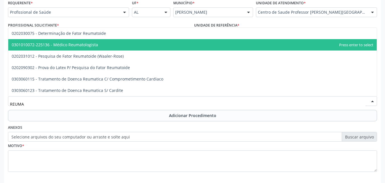
click at [84, 43] on span "0301010072-225136 - Médico Reumatologista" at bounding box center [55, 44] width 86 height 5
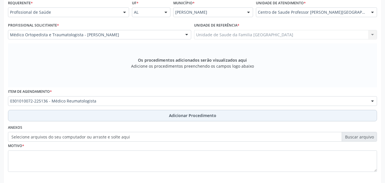
click at [65, 117] on button "Adicionar Procedimento" at bounding box center [192, 115] width 369 height 11
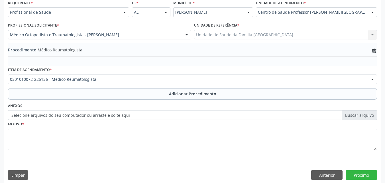
click at [46, 112] on label "Selecione arquivos do seu computador ou arraste e solte aqui" at bounding box center [192, 115] width 369 height 10
click at [46, 112] on input "Selecione arquivos do seu computador ou arraste e solte aqui" at bounding box center [192, 115] width 369 height 10
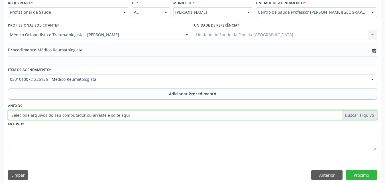
type input "C:\fakepath\8.jpg"
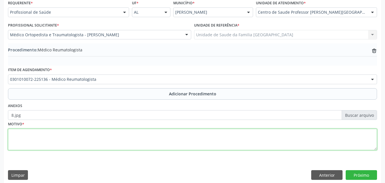
click at [84, 135] on textarea at bounding box center [192, 140] width 369 height 22
type textarea "G"
type textarea "FIBROMIALGIA."
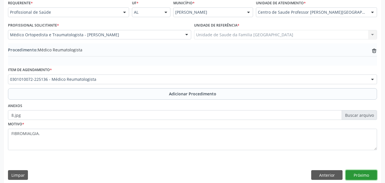
click at [359, 175] on button "Próximo" at bounding box center [361, 175] width 31 height 10
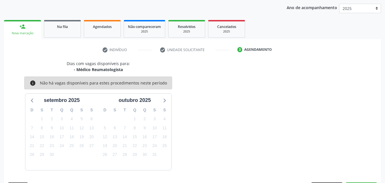
scroll to position [90, 0]
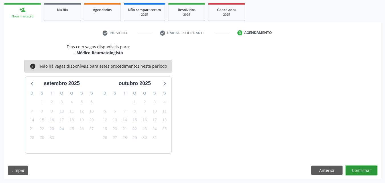
click at [355, 167] on button "Confirmar" at bounding box center [361, 170] width 31 height 10
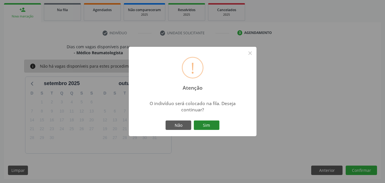
click at [212, 126] on button "Sim" at bounding box center [207, 125] width 26 height 10
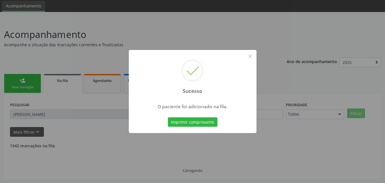
scroll to position [13, 0]
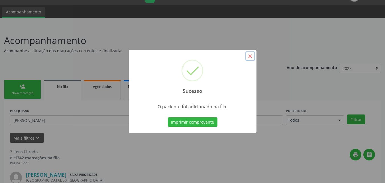
click at [251, 57] on button "×" at bounding box center [251, 56] width 10 height 10
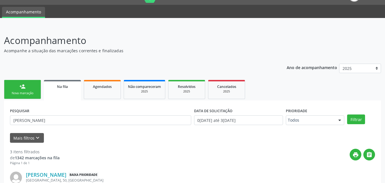
click at [17, 93] on div "Nova marcação" at bounding box center [22, 93] width 29 height 4
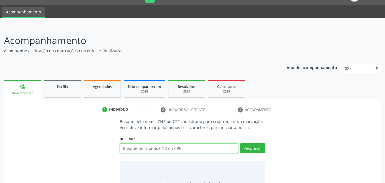
click at [140, 146] on input "text" at bounding box center [179, 148] width 119 height 10
click at [134, 151] on input "text" at bounding box center [179, 148] width 119 height 10
type input "898004542874615"
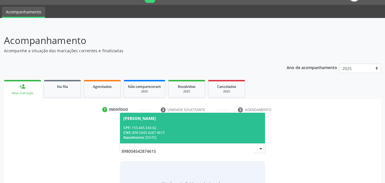
click at [182, 131] on div "CNS: 898 0045 4287 4615" at bounding box center [192, 132] width 139 height 5
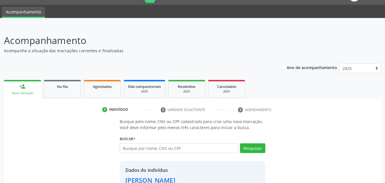
scroll to position [54, 0]
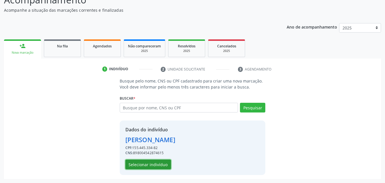
click at [159, 161] on button "Selecionar indivíduo" at bounding box center [148, 164] width 46 height 10
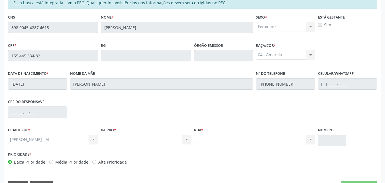
scroll to position [151, 0]
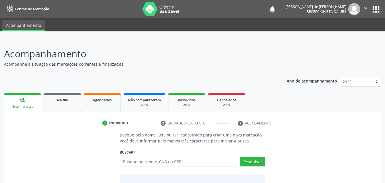
click at [140, 165] on input "text" at bounding box center [179, 162] width 119 height 10
type input "898 0045 4287 4615"
click at [256, 163] on button "Pesquisar" at bounding box center [252, 162] width 25 height 10
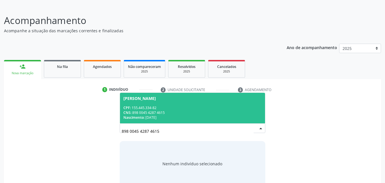
scroll to position [45, 0]
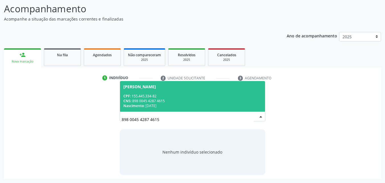
click at [156, 88] on div "[PERSON_NAME]" at bounding box center [139, 86] width 33 height 5
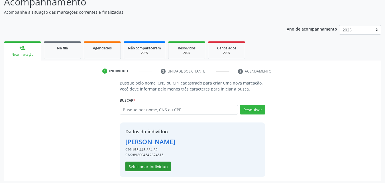
scroll to position [54, 0]
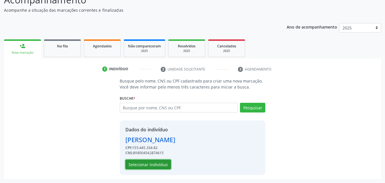
click at [143, 165] on button "Selecionar indivíduo" at bounding box center [148, 164] width 46 height 10
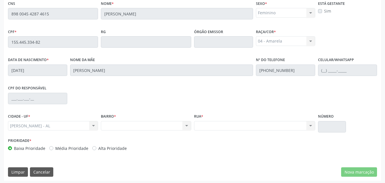
scroll to position [151, 0]
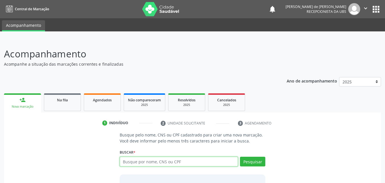
click at [153, 160] on input "text" at bounding box center [179, 162] width 119 height 10
paste input "898 0045 4287 4615"
type input "898 0045 4287 4615"
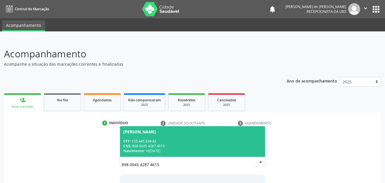
click at [219, 141] on div "CPF: 155.445.334-82" at bounding box center [192, 141] width 139 height 5
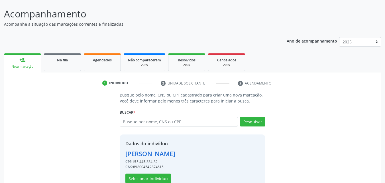
scroll to position [54, 0]
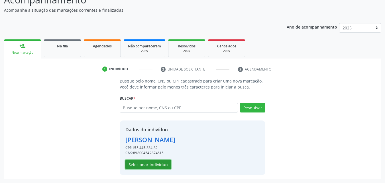
click at [160, 162] on button "Selecionar indivíduo" at bounding box center [148, 164] width 46 height 10
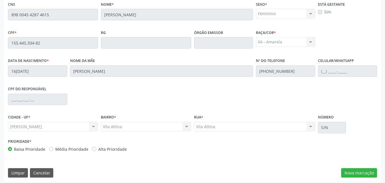
scroll to position [151, 0]
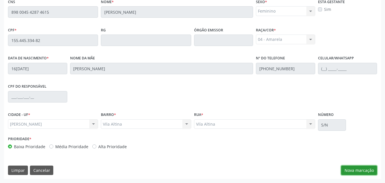
click at [353, 166] on button "Nova marcação" at bounding box center [359, 170] width 36 height 10
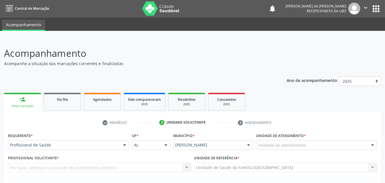
scroll to position [0, 0]
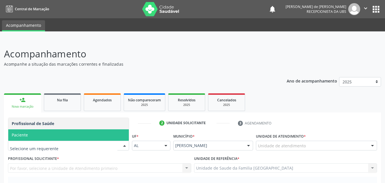
click at [23, 131] on span "Paciente" at bounding box center [68, 134] width 121 height 11
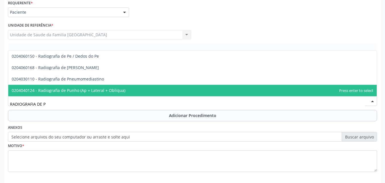
type input "RADIOGRAFIA DE [PERSON_NAME]"
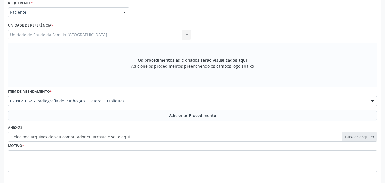
drag, startPoint x: 54, startPoint y: 114, endPoint x: 50, endPoint y: 128, distance: 14.3
click at [54, 114] on button "Adicionar Procedimento" at bounding box center [192, 115] width 369 height 11
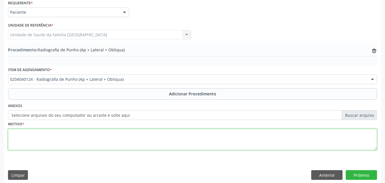
click at [50, 137] on textarea at bounding box center [192, 140] width 369 height 22
type textarea "DORES."
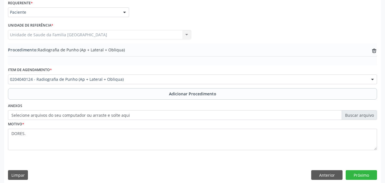
click at [44, 114] on label "Selecione arquivos do seu computador ou arraste e solte aqui" at bounding box center [192, 115] width 369 height 10
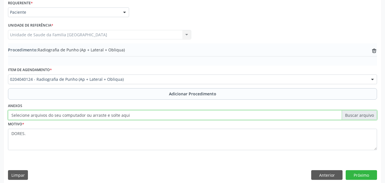
click at [44, 114] on input "Selecione arquivos do seu computador ou arraste e solte aqui" at bounding box center [192, 115] width 369 height 10
type input "C:\fakepath\9.jpg"
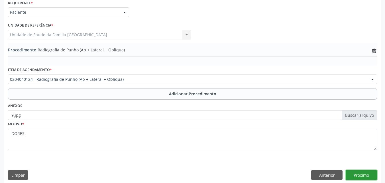
click at [359, 175] on button "Próximo" at bounding box center [361, 175] width 31 height 10
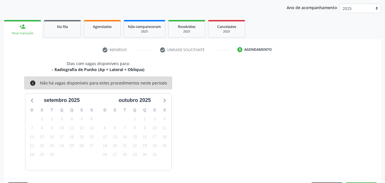
scroll to position [90, 0]
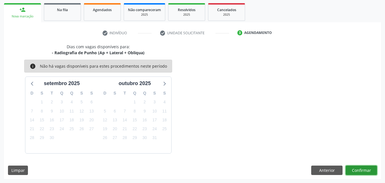
click at [358, 169] on button "Confirmar" at bounding box center [361, 170] width 31 height 10
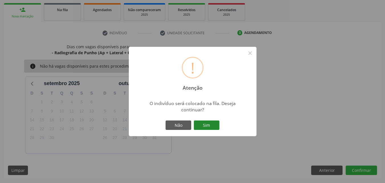
click at [213, 126] on button "Sim" at bounding box center [207, 125] width 26 height 10
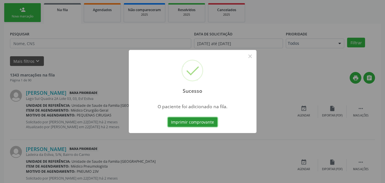
scroll to position [13, 0]
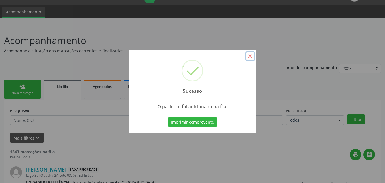
click at [249, 54] on button "×" at bounding box center [251, 56] width 10 height 10
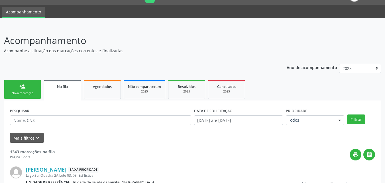
click at [27, 81] on link "person_add Nova marcação" at bounding box center [22, 89] width 37 height 19
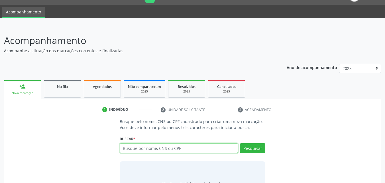
click at [159, 150] on input "text" at bounding box center [179, 148] width 119 height 10
type input "706408132054482"
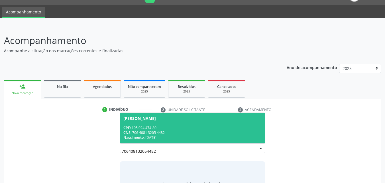
click at [160, 124] on span "Erineide de Oliveira CPF: 105.924.474-80 CNS: 706 4081 3205 4482 Nascimento: 12…" at bounding box center [192, 128] width 145 height 31
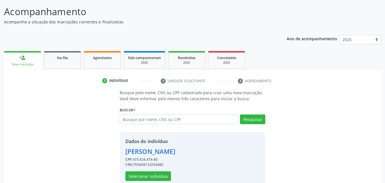
scroll to position [54, 0]
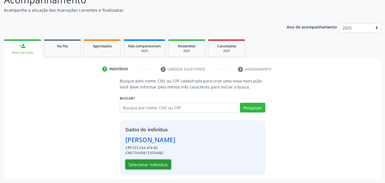
click at [150, 167] on button "Selecionar indivíduo" at bounding box center [148, 164] width 46 height 10
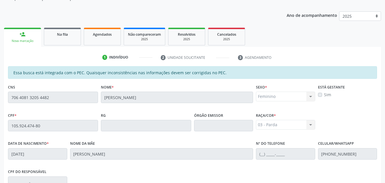
scroll to position [151, 0]
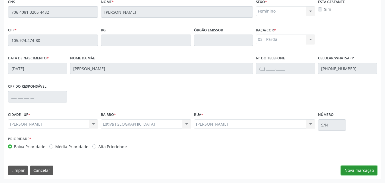
click at [367, 167] on button "Nova marcação" at bounding box center [359, 170] width 36 height 10
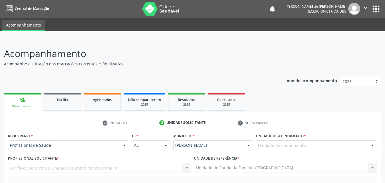
scroll to position [0, 0]
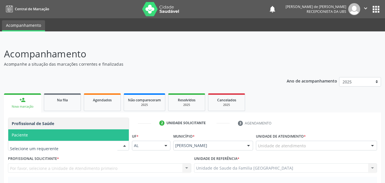
click at [24, 137] on span "Paciente" at bounding box center [20, 134] width 16 height 5
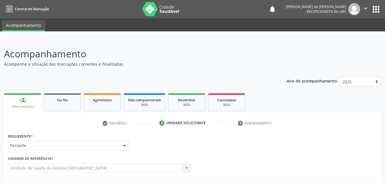
scroll to position [160, 0]
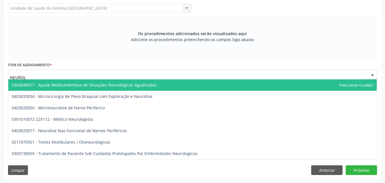
type input "NEUROLO"
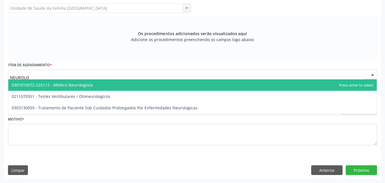
click at [55, 86] on span "0301010072-225112 - Médico Neurologista" at bounding box center [52, 84] width 81 height 5
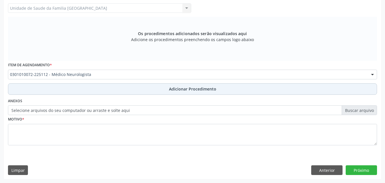
click at [54, 89] on button "Adicionar Procedimento" at bounding box center [192, 88] width 369 height 11
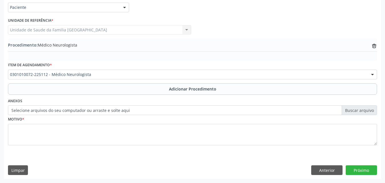
scroll to position [138, 0]
click at [51, 112] on label "Selecione arquivos do seu computador ou arraste e solte aqui" at bounding box center [192, 110] width 369 height 10
click at [51, 112] on input "Selecione arquivos do seu computador ou arraste e solte aqui" at bounding box center [192, 110] width 369 height 10
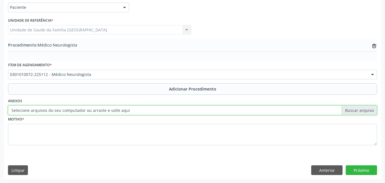
type input "C:\fakepath\10.jpg"
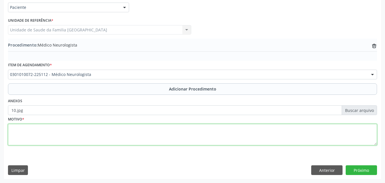
click at [112, 142] on textarea at bounding box center [192, 135] width 369 height 22
type textarea "DOR."
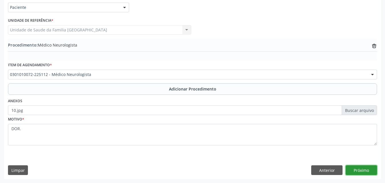
click at [354, 168] on button "Próximo" at bounding box center [361, 170] width 31 height 10
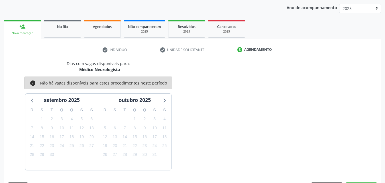
scroll to position [90, 0]
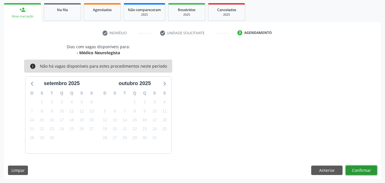
click at [354, 168] on button "Confirmar" at bounding box center [361, 170] width 31 height 10
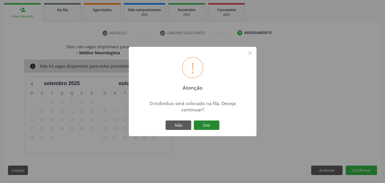
click at [214, 125] on button "Sim" at bounding box center [207, 125] width 26 height 10
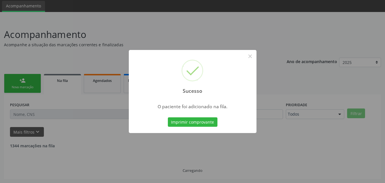
scroll to position [13, 0]
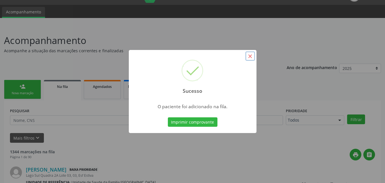
click at [250, 59] on button "×" at bounding box center [251, 56] width 10 height 10
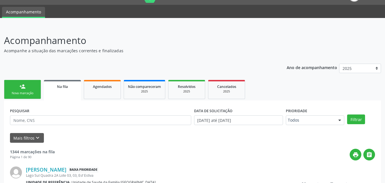
click at [26, 93] on div "Nova marcação" at bounding box center [22, 93] width 29 height 4
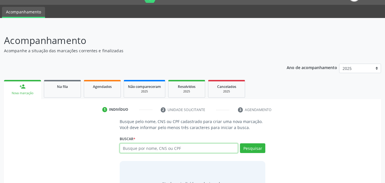
click at [132, 147] on input "text" at bounding box center [179, 148] width 119 height 10
type input "706204048514565"
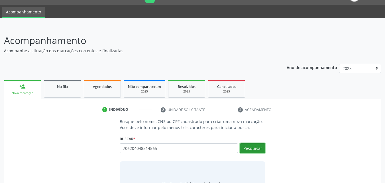
click at [258, 148] on button "Pesquisar" at bounding box center [252, 148] width 25 height 10
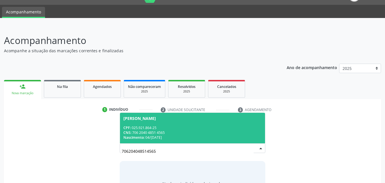
click at [172, 128] on div "CPF: 025.921.864-25" at bounding box center [192, 127] width 139 height 5
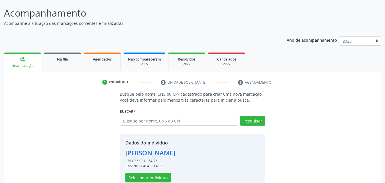
scroll to position [54, 0]
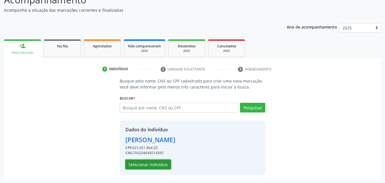
click at [150, 164] on button "Selecionar indivíduo" at bounding box center [148, 164] width 46 height 10
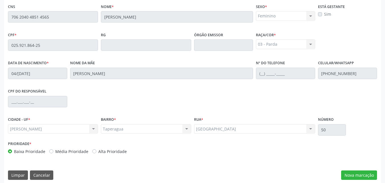
scroll to position [151, 0]
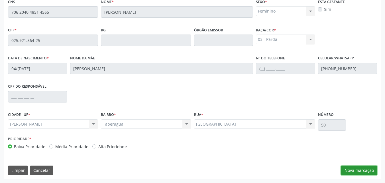
click at [364, 169] on button "Nova marcação" at bounding box center [359, 170] width 36 height 10
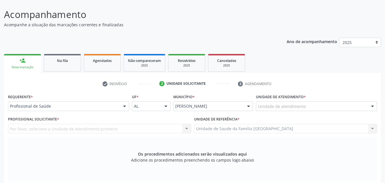
scroll to position [18, 0]
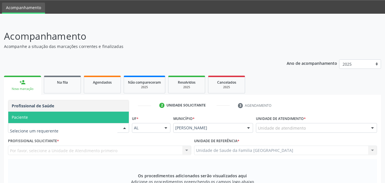
click at [25, 117] on span "Paciente" at bounding box center [20, 116] width 16 height 5
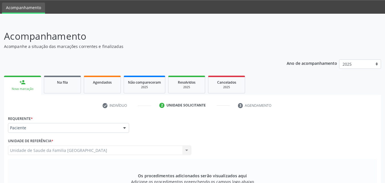
scroll to position [151, 0]
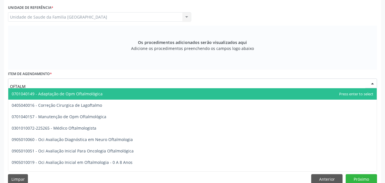
type input "OFTALMO"
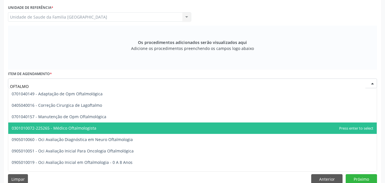
click at [55, 126] on span "0301010072-225265 - Médico Oftalmologista" at bounding box center [54, 127] width 85 height 5
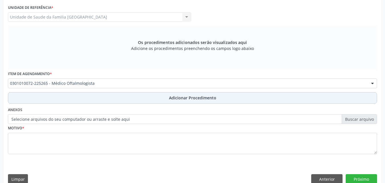
click at [60, 100] on button "Adicionar Procedimento" at bounding box center [192, 97] width 369 height 11
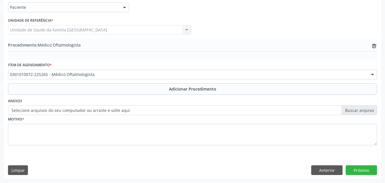
click at [57, 112] on label "Selecione arquivos do seu computador ou arraste e solte aqui" at bounding box center [192, 110] width 369 height 10
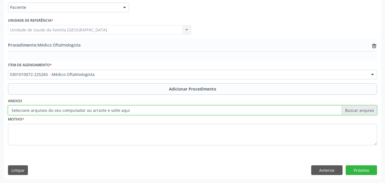
click at [57, 112] on input "Selecione arquivos do seu computador ou arraste e solte aqui" at bounding box center [192, 110] width 369 height 10
type input "C:\fakepath\11.jpg"
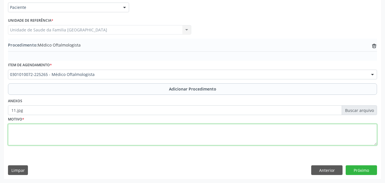
click at [61, 132] on textarea at bounding box center [192, 135] width 369 height 22
type textarea "AVALIAÇÃO."
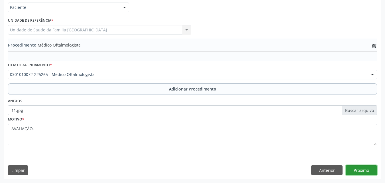
click at [370, 169] on button "Próximo" at bounding box center [361, 170] width 31 height 10
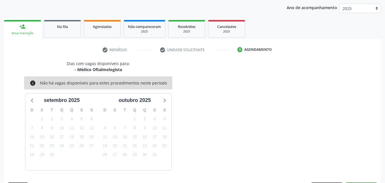
scroll to position [90, 0]
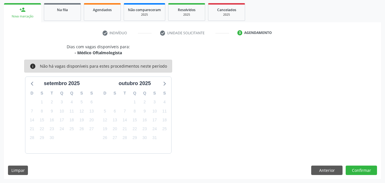
click at [370, 169] on div at bounding box center [361, 170] width 31 height 10
click at [362, 171] on button "Confirmar" at bounding box center [361, 170] width 31 height 10
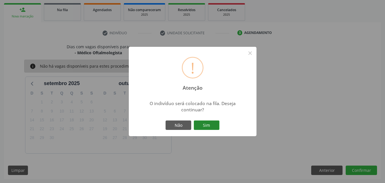
click at [211, 127] on button "Sim" at bounding box center [207, 125] width 26 height 10
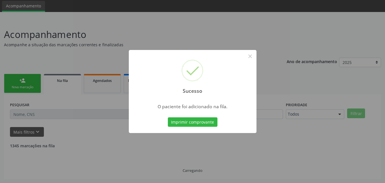
scroll to position [13, 0]
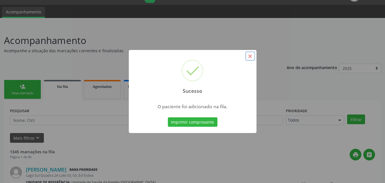
click at [248, 56] on button "×" at bounding box center [251, 56] width 10 height 10
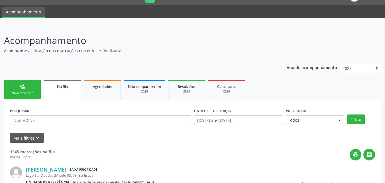
click at [25, 90] on link "person_add Nova marcação" at bounding box center [22, 89] width 37 height 19
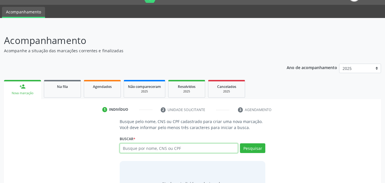
click at [139, 146] on input "text" at bounding box center [179, 148] width 119 height 10
type input "706204048514565"
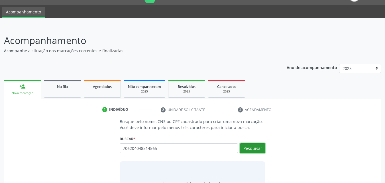
click at [253, 145] on button "Pesquisar" at bounding box center [252, 148] width 25 height 10
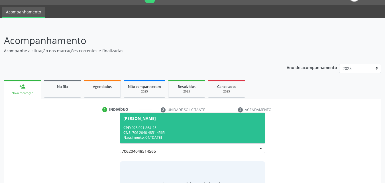
click at [186, 127] on div "CPF: 025.921.864-25" at bounding box center [192, 127] width 139 height 5
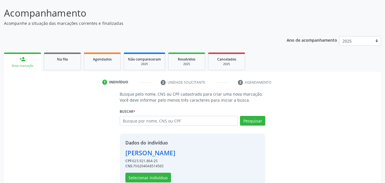
scroll to position [54, 0]
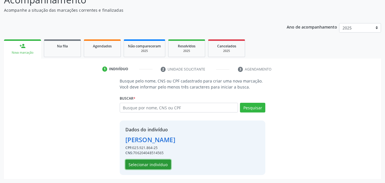
click at [155, 164] on button "Selecionar indivíduo" at bounding box center [148, 164] width 46 height 10
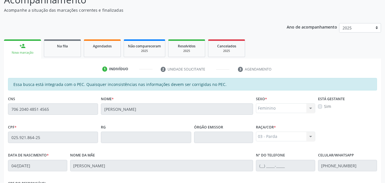
scroll to position [151, 0]
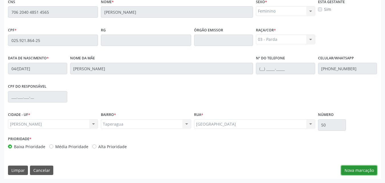
click at [348, 169] on button "Nova marcação" at bounding box center [359, 170] width 36 height 10
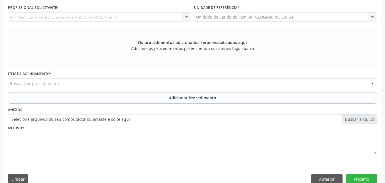
scroll to position [18, 0]
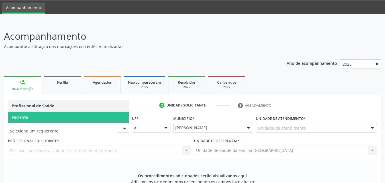
click at [30, 120] on span "Paciente" at bounding box center [68, 117] width 121 height 11
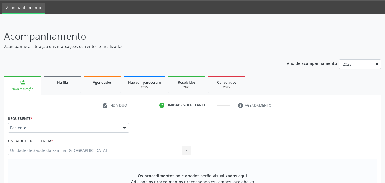
scroll to position [151, 0]
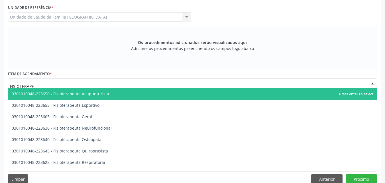
type input "FISIOTERAPEU"
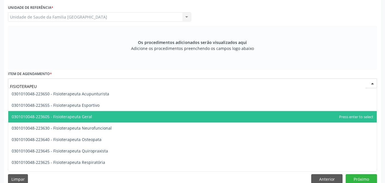
click at [62, 117] on span "0301010048-223605 - Fisioterapeuta Geral" at bounding box center [52, 116] width 80 height 5
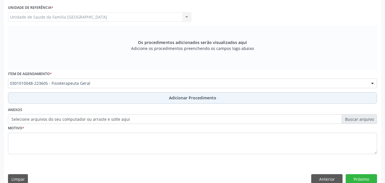
click at [68, 98] on button "Adicionar Procedimento" at bounding box center [192, 97] width 369 height 11
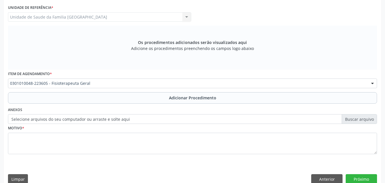
scroll to position [138, 0]
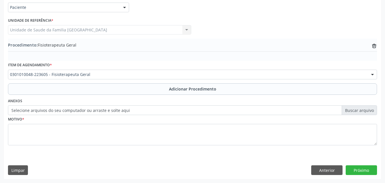
click at [59, 114] on label "Selecione arquivos do seu computador ou arraste e solte aqui" at bounding box center [192, 110] width 369 height 10
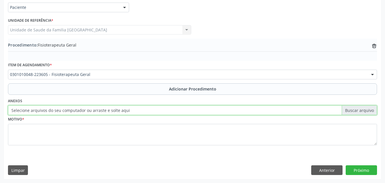
click at [59, 114] on input "Selecione arquivos do seu computador ou arraste e solte aqui" at bounding box center [192, 110] width 369 height 10
type input "C:\fakepath\12.jpg"
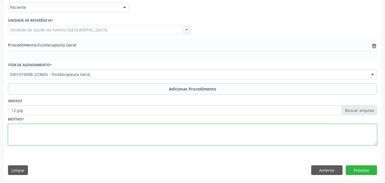
click at [126, 137] on textarea at bounding box center [192, 135] width 369 height 22
type textarea "20 SSESSÕES."
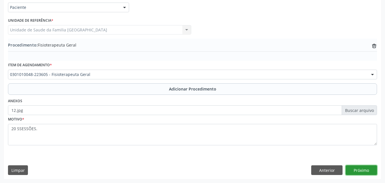
click at [355, 168] on button "Próximo" at bounding box center [361, 170] width 31 height 10
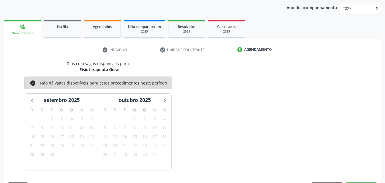
scroll to position [90, 0]
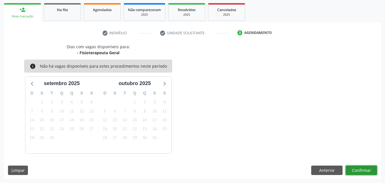
click at [355, 168] on button "Confirmar" at bounding box center [361, 170] width 31 height 10
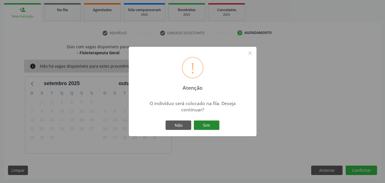
click at [207, 123] on button "Sim" at bounding box center [207, 125] width 26 height 10
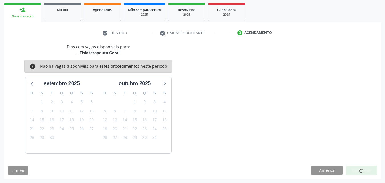
scroll to position [13, 0]
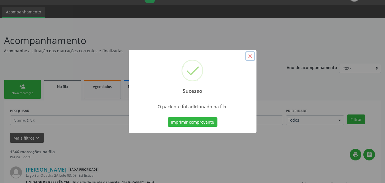
click at [254, 54] on button "×" at bounding box center [251, 56] width 10 height 10
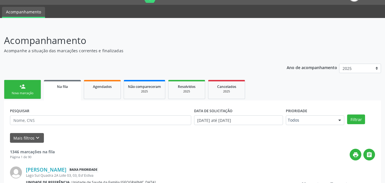
click at [9, 90] on link "person_add Nova marcação" at bounding box center [22, 89] width 37 height 19
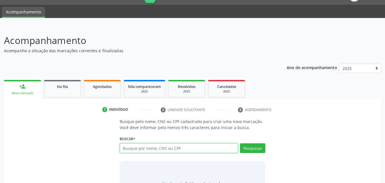
click at [149, 148] on input "text" at bounding box center [179, 148] width 119 height 10
type input "701409612186439"
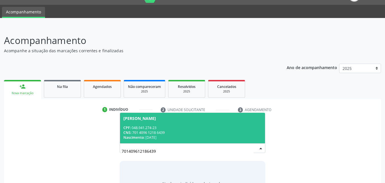
click at [141, 131] on div "CNS: 701 4096 1218 6439" at bounding box center [192, 132] width 139 height 5
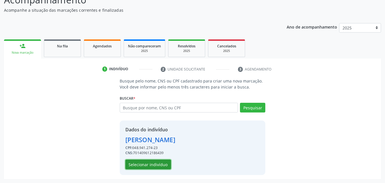
click at [144, 165] on button "Selecionar indivíduo" at bounding box center [148, 164] width 46 height 10
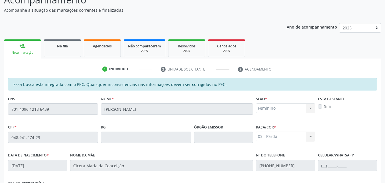
scroll to position [151, 0]
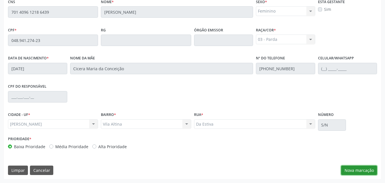
click at [368, 171] on button "Nova marcação" at bounding box center [359, 170] width 36 height 10
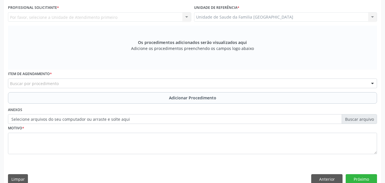
scroll to position [18, 0]
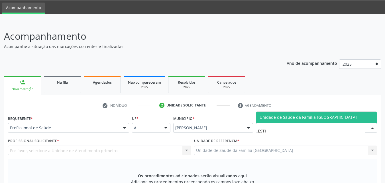
type input "ESTIV"
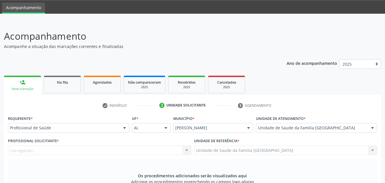
click at [44, 150] on div "Carregando... Nenhum resultado encontrado para: " " Não há nenhuma opção para s…" at bounding box center [99, 150] width 183 height 10
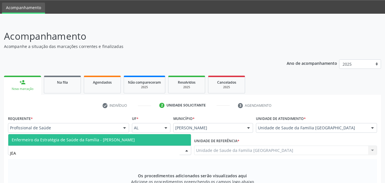
type input "JEAN"
click at [103, 136] on span "Enfermeiro da Estratégia de Saúde da Família - Jeanne Lopes de Oliveira Santos" at bounding box center [99, 139] width 183 height 11
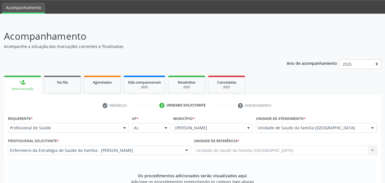
scroll to position [151, 0]
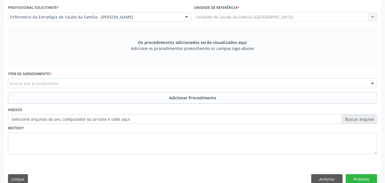
click at [36, 86] on div "Buscar por procedimento" at bounding box center [192, 83] width 369 height 10
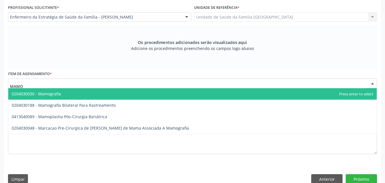
type input "MAMOG"
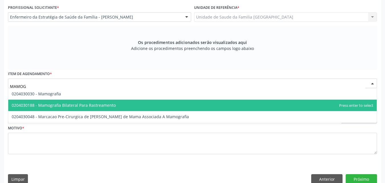
click at [50, 108] on span "0204030188 - Mamografia Bilateral Para Rastreamento" at bounding box center [64, 104] width 104 height 5
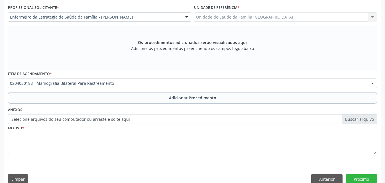
click at [50, 107] on div "Anexos Selecione arquivos do seu computador ou arraste e solte aqui" at bounding box center [193, 115] width 372 height 18
click at [52, 98] on button "Adicionar Procedimento" at bounding box center [192, 97] width 369 height 11
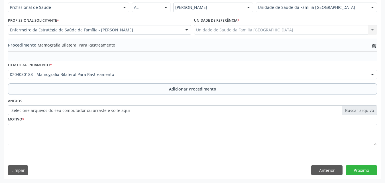
scroll to position [138, 0]
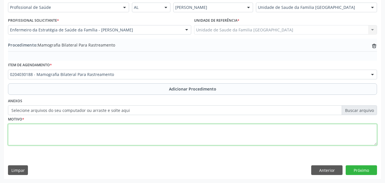
click at [49, 133] on textarea at bounding box center [192, 135] width 369 height 22
click at [31, 128] on textarea "RASTREAMNTO." at bounding box center [192, 135] width 369 height 22
type textarea "RASTREAMENTO."
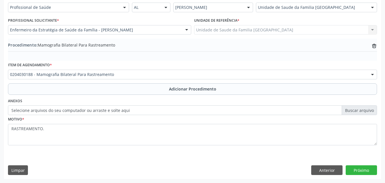
click at [68, 111] on label "Selecione arquivos do seu computador ou arraste e solte aqui" at bounding box center [192, 110] width 369 height 10
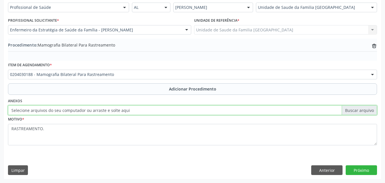
click at [68, 111] on input "Selecione arquivos do seu computador ou arraste e solte aqui" at bounding box center [192, 110] width 369 height 10
type input "C:\fakepath\13.jpg"
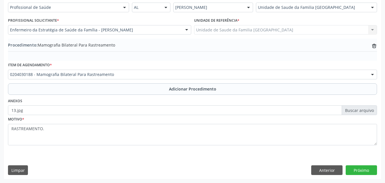
click at [356, 164] on div "Requerente * Profissional de Saúde Profissional de Saúde Paciente Nenhum result…" at bounding box center [192, 86] width 377 height 185
click at [356, 167] on button "Próximo" at bounding box center [361, 170] width 31 height 10
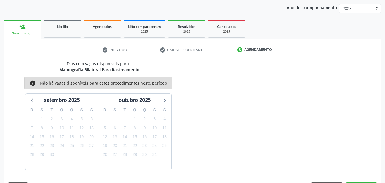
scroll to position [90, 0]
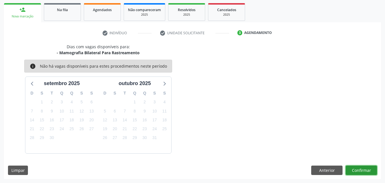
click at [363, 169] on button "Confirmar" at bounding box center [361, 170] width 31 height 10
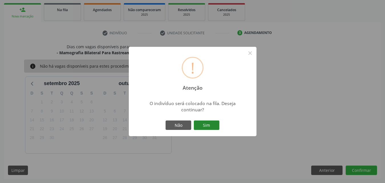
click at [202, 127] on button "Sim" at bounding box center [207, 125] width 26 height 10
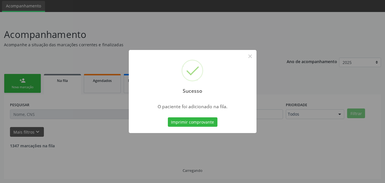
scroll to position [13, 0]
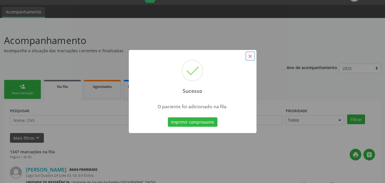
click at [249, 53] on button "×" at bounding box center [251, 56] width 10 height 10
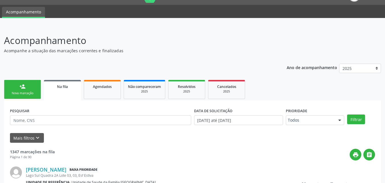
click at [20, 89] on div "person_add" at bounding box center [22, 86] width 6 height 6
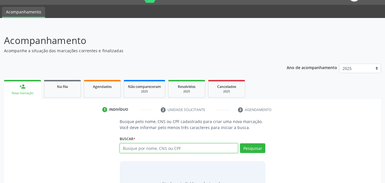
click at [143, 148] on input "text" at bounding box center [179, 148] width 119 height 10
type input "HOGUSTIARA"
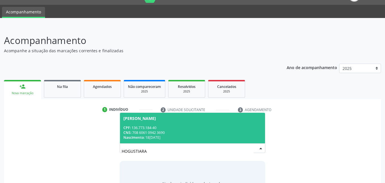
click at [152, 129] on div "CPF: 136.773.184-40" at bounding box center [192, 127] width 139 height 5
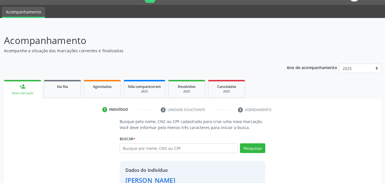
scroll to position [54, 0]
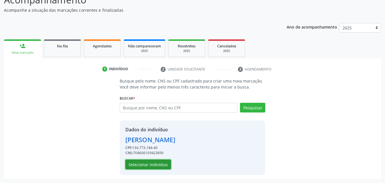
click at [158, 165] on button "Selecionar indivíduo" at bounding box center [148, 164] width 46 height 10
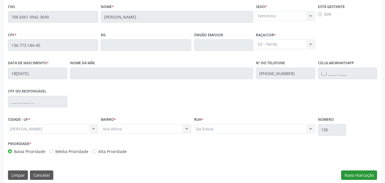
scroll to position [151, 0]
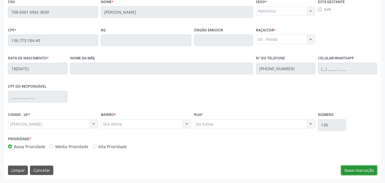
click at [364, 170] on button "Nova marcação" at bounding box center [359, 170] width 36 height 10
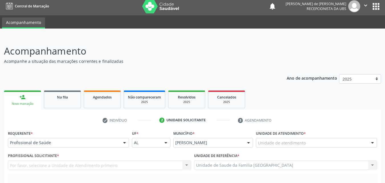
scroll to position [0, 0]
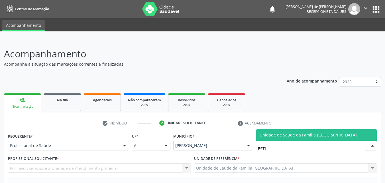
type input "ESTIV"
click at [259, 134] on span "Unidade de Saude da Familia [GEOGRAPHIC_DATA]" at bounding box center [316, 134] width 121 height 11
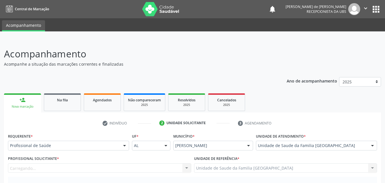
scroll to position [133, 0]
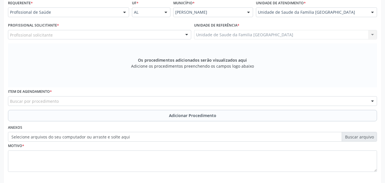
click at [24, 38] on div "Profissional solicitante" at bounding box center [99, 35] width 183 height 10
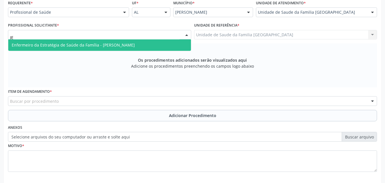
type input "JEA"
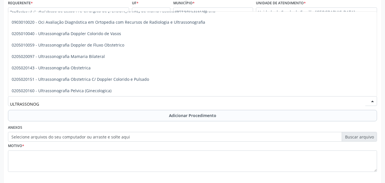
scroll to position [29, 0]
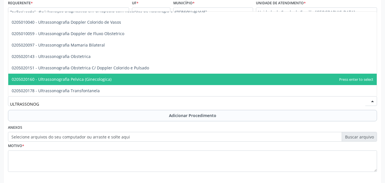
type input "ULTRASSONOG"
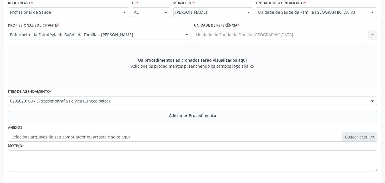
scroll to position [0, 0]
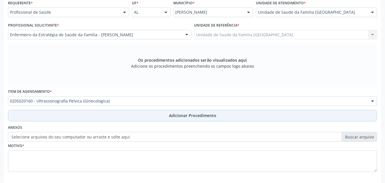
click at [34, 115] on button "Adicionar Procedimento" at bounding box center [192, 115] width 369 height 11
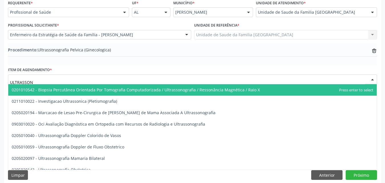
type input "ULTRASSONO"
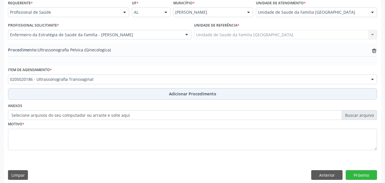
click at [44, 96] on button "Adicionar Procedimento" at bounding box center [192, 93] width 369 height 11
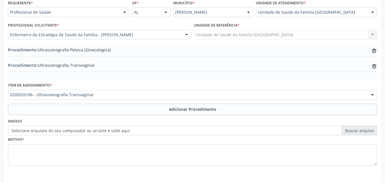
click at [35, 135] on label "Selecione arquivos do seu computador ou arraste e solte aqui" at bounding box center [192, 130] width 369 height 10
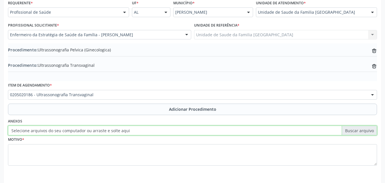
click at [35, 135] on input "Selecione arquivos do seu computador ou arraste e solte aqui" at bounding box center [192, 130] width 369 height 10
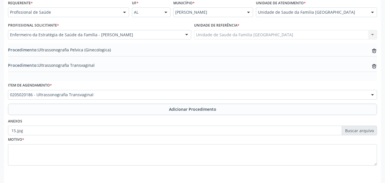
click at [286, 130] on label "15.jpg" at bounding box center [192, 130] width 369 height 10
click at [286, 130] on input "15.jpg" at bounding box center [192, 130] width 369 height 10
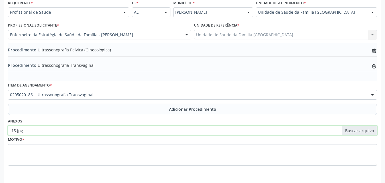
type input "C:\fakepath\14.jpg"
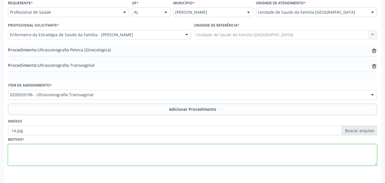
click at [325, 157] on textarea at bounding box center [192, 155] width 369 height 22
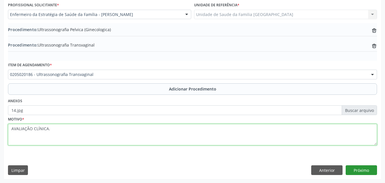
type textarea "AVALIAÇÃO CLÍNICA."
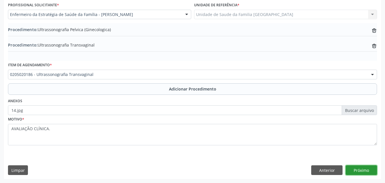
click at [367, 168] on button "Próximo" at bounding box center [361, 170] width 31 height 10
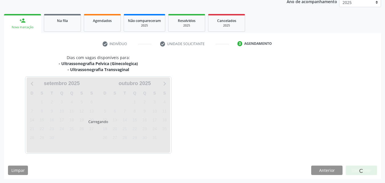
scroll to position [96, 0]
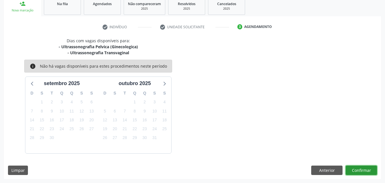
click at [367, 168] on button "Confirmar" at bounding box center [361, 170] width 31 height 10
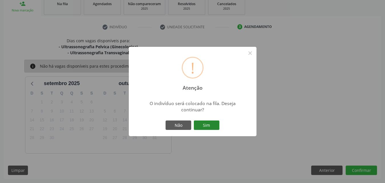
click at [208, 125] on button "Sim" at bounding box center [207, 125] width 26 height 10
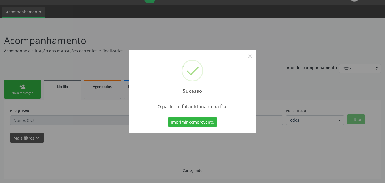
scroll to position [13, 0]
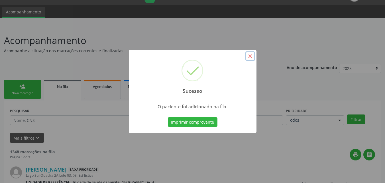
click at [250, 56] on button "×" at bounding box center [251, 56] width 10 height 10
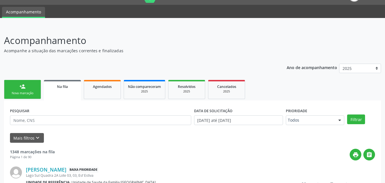
click at [15, 81] on link "person_add Nova marcação" at bounding box center [22, 89] width 37 height 19
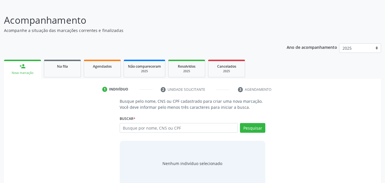
scroll to position [45, 0]
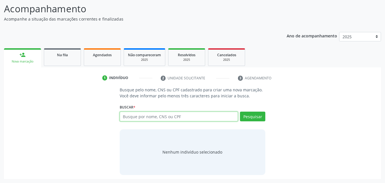
click at [151, 118] on input "text" at bounding box center [179, 117] width 119 height 10
type input "10977398480"
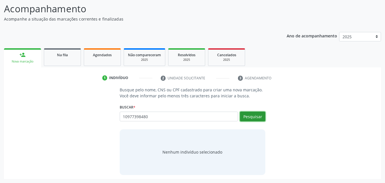
click at [253, 117] on button "Pesquisar" at bounding box center [252, 117] width 25 height 10
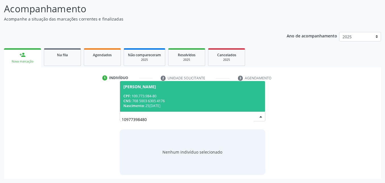
click at [165, 101] on div "CNS: 708 5003 6305 4176" at bounding box center [192, 100] width 139 height 5
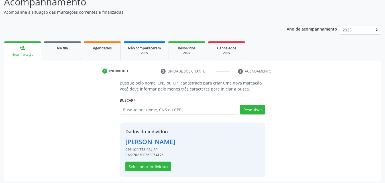
scroll to position [54, 0]
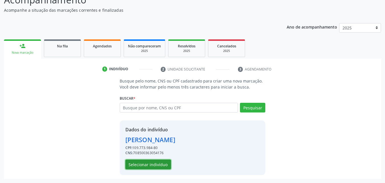
click at [134, 161] on button "Selecionar indivíduo" at bounding box center [148, 164] width 46 height 10
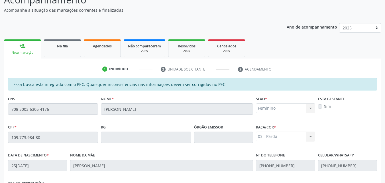
scroll to position [151, 0]
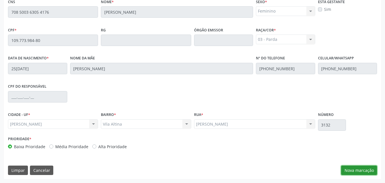
click at [345, 167] on button "Nova marcação" at bounding box center [359, 170] width 36 height 10
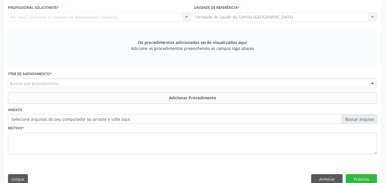
scroll to position [0, 0]
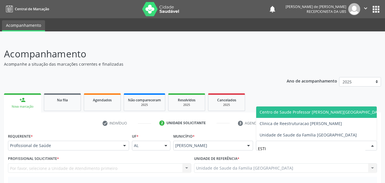
type input "ESTIV"
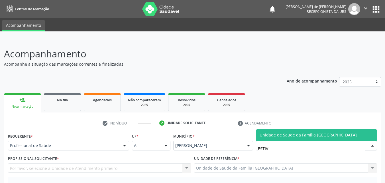
click at [262, 135] on span "Unidade de Saude da Familia [GEOGRAPHIC_DATA]" at bounding box center [308, 134] width 97 height 5
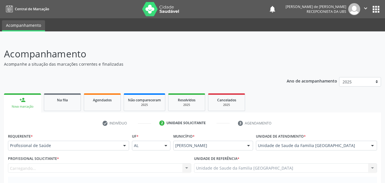
scroll to position [133, 0]
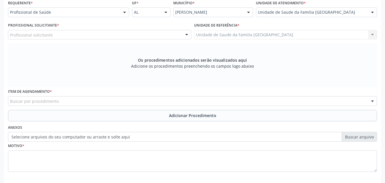
click at [51, 31] on div "Profissional solicitante" at bounding box center [99, 35] width 183 height 10
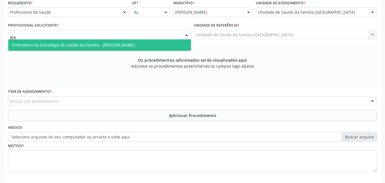
type input "JEAN"
click at [56, 41] on span "Enfermeiro da Estratégia de Saúde da Família - Jeanne Lopes de Oliveira Santos" at bounding box center [99, 44] width 183 height 11
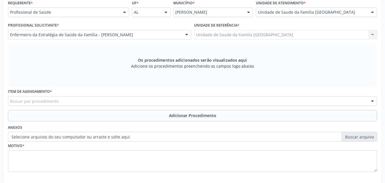
click at [66, 102] on div "Buscar por procedimento" at bounding box center [192, 101] width 369 height 10
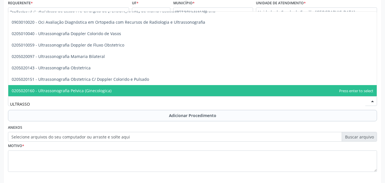
scroll to position [41, 0]
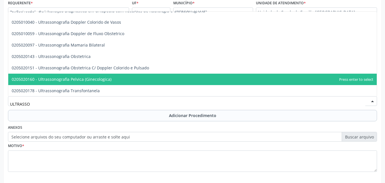
type input "ULTRASSO"
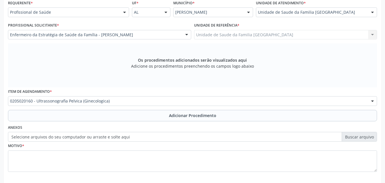
scroll to position [0, 0]
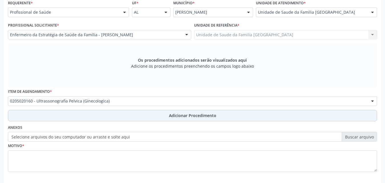
click at [68, 113] on button "Adicionar Procedimento" at bounding box center [192, 115] width 369 height 11
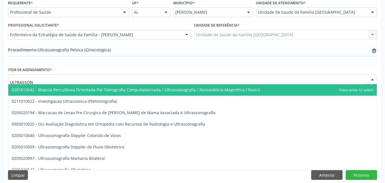
type input "ULTRASSONO"
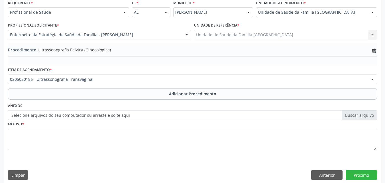
click at [86, 94] on button "Adicionar Procedimento" at bounding box center [192, 93] width 369 height 11
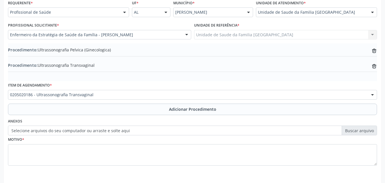
click at [66, 129] on label "Selecione arquivos do seu computador ou arraste e solte aqui" at bounding box center [192, 130] width 369 height 10
click at [66, 129] on input "Selecione arquivos do seu computador ou arraste e solte aqui" at bounding box center [192, 130] width 369 height 10
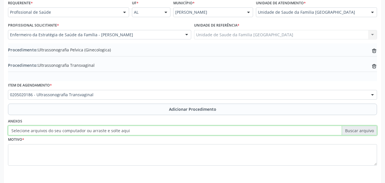
type input "C:\fakepath\15.jpg"
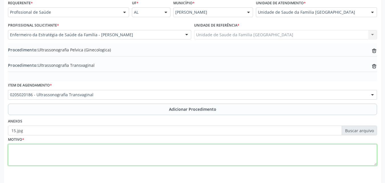
click at [77, 154] on textarea at bounding box center [192, 155] width 369 height 22
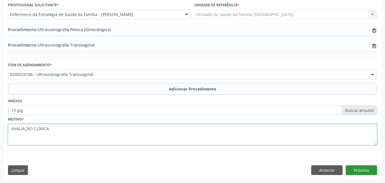
type textarea "AVALIAÇÃO CLÍNICA."
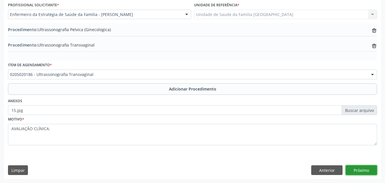
click at [362, 169] on button "Próximo" at bounding box center [361, 170] width 31 height 10
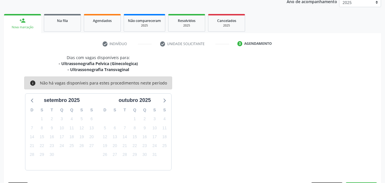
scroll to position [96, 0]
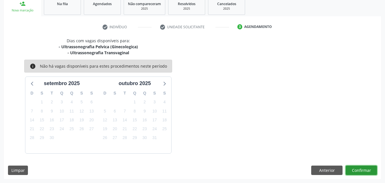
click at [362, 169] on button "Confirmar" at bounding box center [361, 170] width 31 height 10
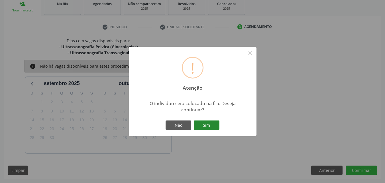
click at [210, 124] on button "Sim" at bounding box center [207, 125] width 26 height 10
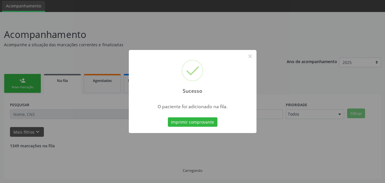
scroll to position [13, 0]
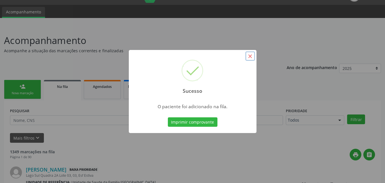
click at [251, 54] on button "×" at bounding box center [251, 56] width 10 height 10
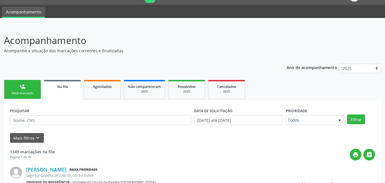
click at [19, 90] on link "person_add Nova marcação" at bounding box center [22, 89] width 37 height 19
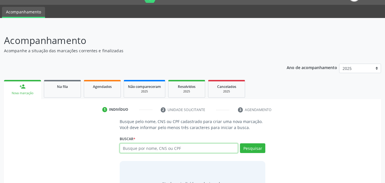
click at [147, 148] on input "text" at bounding box center [179, 148] width 119 height 10
type input "13195236410"
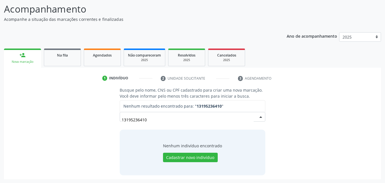
scroll to position [45, 0]
click at [156, 114] on input "13195236410" at bounding box center [188, 119] width 132 height 11
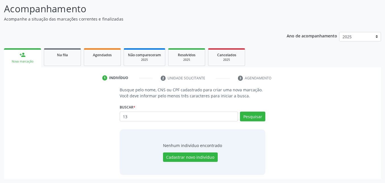
type input "1"
type input "704603653981222"
click at [251, 115] on button "Pesquisar" at bounding box center [252, 117] width 25 height 10
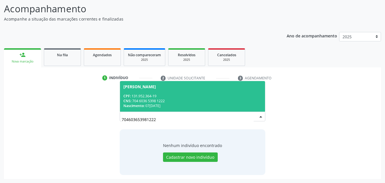
click at [197, 94] on div "CPF: 131.952.364-19" at bounding box center [192, 96] width 139 height 5
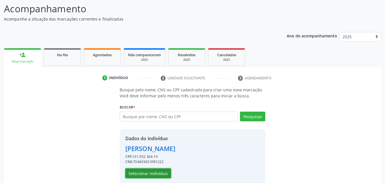
click at [158, 169] on button "Selecionar indivíduo" at bounding box center [148, 173] width 46 height 10
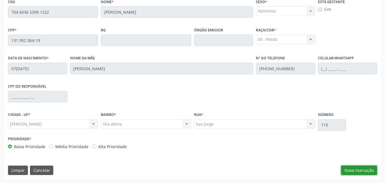
click at [346, 171] on button "Nova marcação" at bounding box center [359, 170] width 36 height 10
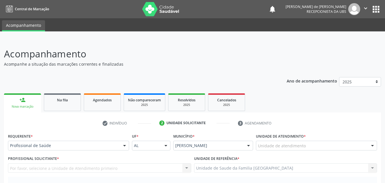
scroll to position [133, 0]
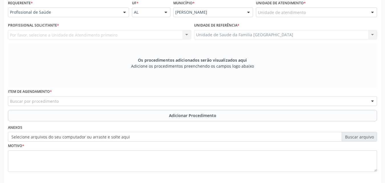
click at [27, 33] on div "Por favor, selecione a Unidade de Atendimento primeiro Nenhum resultado encontr…" at bounding box center [99, 35] width 183 height 10
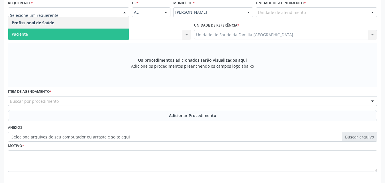
click at [30, 30] on span "Paciente" at bounding box center [68, 34] width 121 height 11
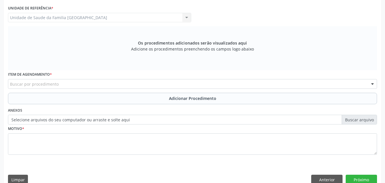
scroll to position [160, 0]
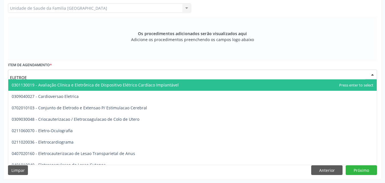
type input "ELETROEN"
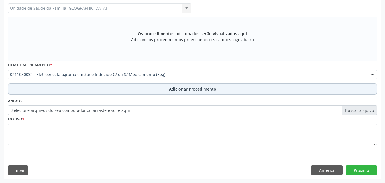
click at [37, 86] on button "Adicionar Procedimento" at bounding box center [192, 88] width 369 height 11
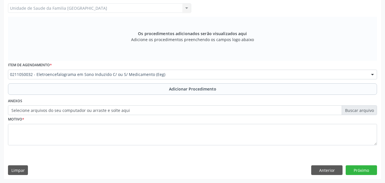
scroll to position [138, 0]
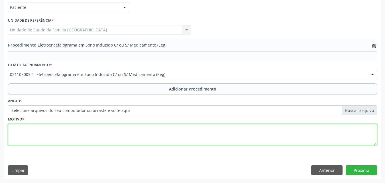
click at [60, 136] on textarea at bounding box center [192, 135] width 369 height 22
type textarea "ELETROENCEFALOGRAMA."
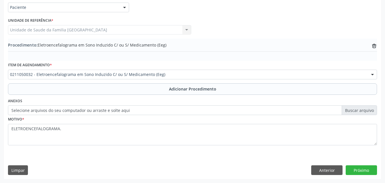
click at [61, 111] on label "Selecione arquivos do seu computador ou arraste e solte aqui" at bounding box center [192, 110] width 369 height 10
click at [61, 111] on input "Selecione arquivos do seu computador ou arraste e solte aqui" at bounding box center [192, 110] width 369 height 10
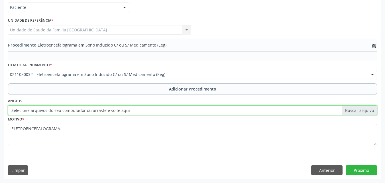
type input "C:\fakepath\16.jpg"
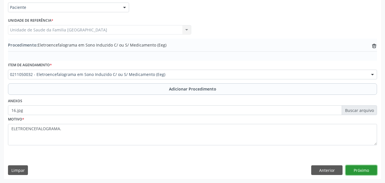
click at [370, 168] on button "Próximo" at bounding box center [361, 170] width 31 height 10
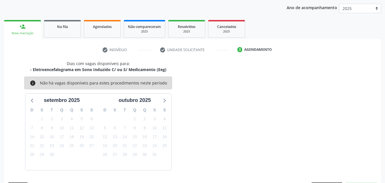
scroll to position [90, 0]
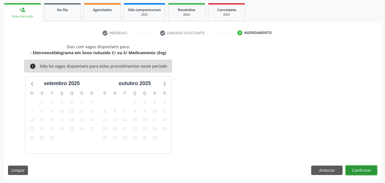
click at [361, 171] on button "Confirmar" at bounding box center [361, 170] width 31 height 10
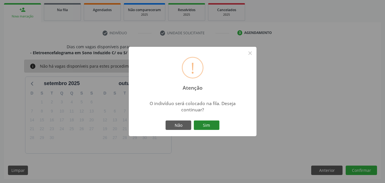
click at [210, 126] on button "Sim" at bounding box center [207, 125] width 26 height 10
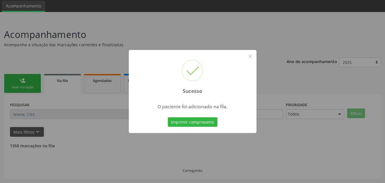
scroll to position [19, 0]
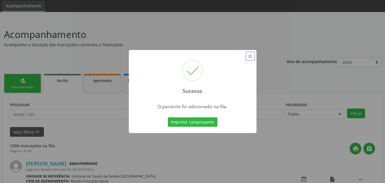
click at [250, 60] on button "×" at bounding box center [251, 56] width 10 height 10
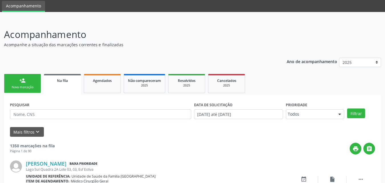
click at [20, 85] on div "Nova marcação" at bounding box center [22, 87] width 29 height 4
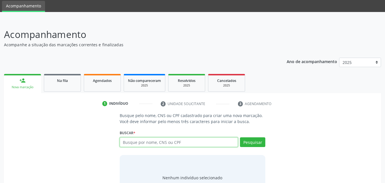
click at [189, 143] on input "text" at bounding box center [179, 142] width 119 height 10
type input "RHAVI"
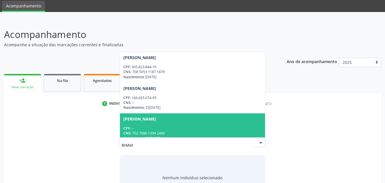
scroll to position [266, 0]
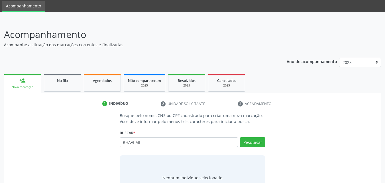
type input "RHAVI MI"
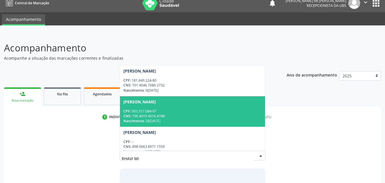
scroll to position [0, 0]
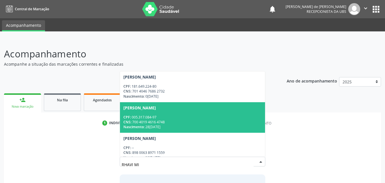
click at [79, 154] on div "Busque pelo nome, CNS ou CPF cadastrado para criar uma nova marcação. Você deve…" at bounding box center [192, 176] width 369 height 88
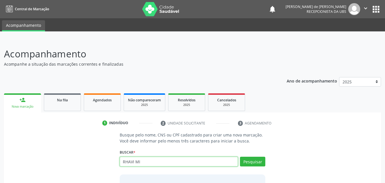
drag, startPoint x: 152, startPoint y: 163, endPoint x: 97, endPoint y: 164, distance: 54.5
click at [100, 164] on div "Busque pelo nome, CNS ou CPF cadastrado para criar uma nova marcação. Você deve…" at bounding box center [192, 176] width 369 height 88
type input "700401946164748"
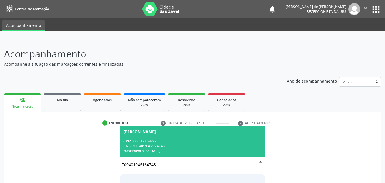
click at [226, 140] on div "CPF: 005.317.084-97" at bounding box center [192, 141] width 139 height 5
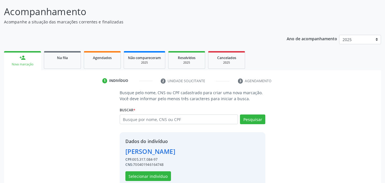
scroll to position [54, 0]
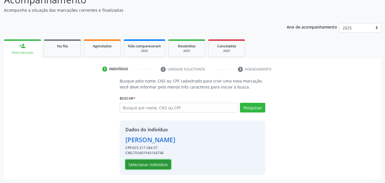
click at [149, 162] on button "Selecionar indivíduo" at bounding box center [148, 164] width 46 height 10
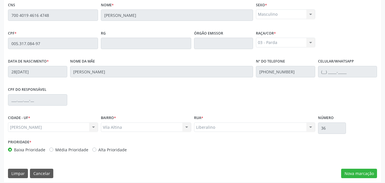
scroll to position [151, 0]
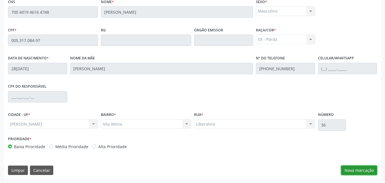
click at [354, 166] on button "Nova marcação" at bounding box center [359, 170] width 36 height 10
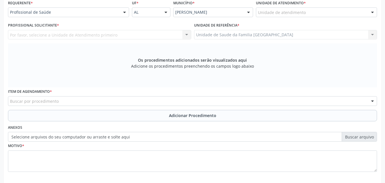
scroll to position [0, 0]
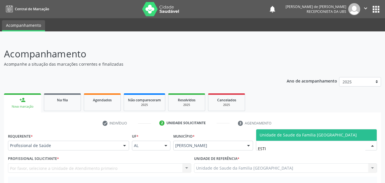
type input "ESTIV"
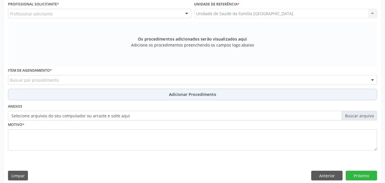
scroll to position [160, 0]
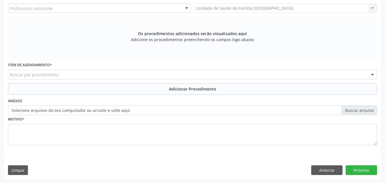
click at [56, 9] on div at bounding box center [99, 8] width 183 height 10
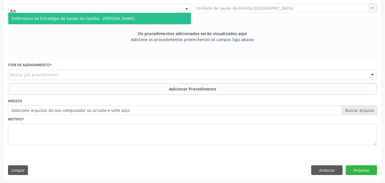
type input "JEAN"
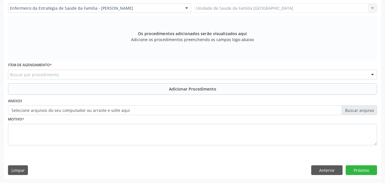
click at [58, 76] on div "Buscar por procedimento" at bounding box center [192, 75] width 369 height 10
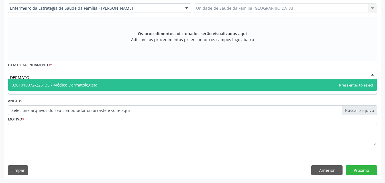
type input "DERMATOLO"
click at [59, 82] on span "0301010072-225135 - Médico Dermatologista" at bounding box center [55, 84] width 86 height 5
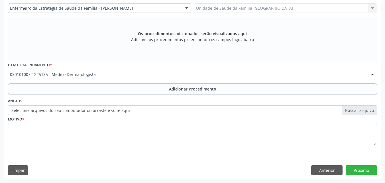
click at [50, 112] on label "Selecione arquivos do seu computador ou arraste e solte aqui" at bounding box center [192, 110] width 369 height 10
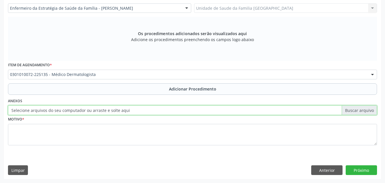
click at [50, 112] on input "Selecione arquivos do seu computador ou arraste e solte aqui" at bounding box center [192, 110] width 369 height 10
type input "C:\fakepath\17.jpg"
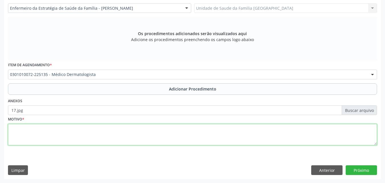
click at [166, 135] on textarea at bounding box center [192, 135] width 369 height 22
type textarea "AVALIAÇÃO CLÍNICA."
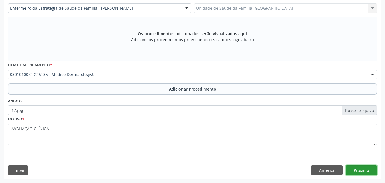
click at [369, 170] on button "Próximo" at bounding box center [361, 170] width 31 height 10
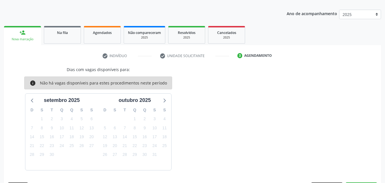
scroll to position [84, 0]
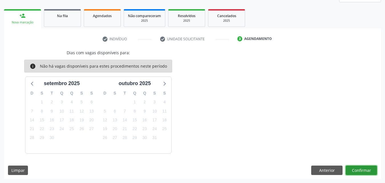
click at [369, 170] on button "Confirmar" at bounding box center [361, 170] width 31 height 10
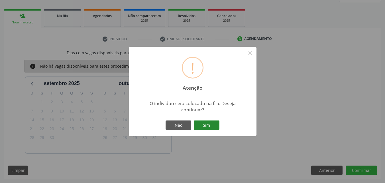
click at [195, 125] on button "Sim" at bounding box center [207, 125] width 26 height 10
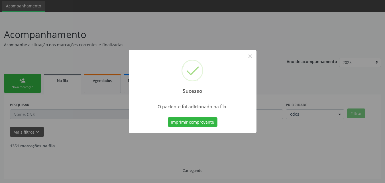
scroll to position [13, 0]
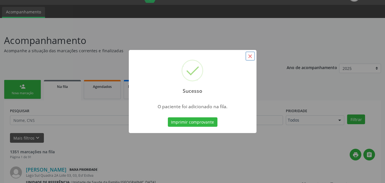
click at [250, 57] on button "×" at bounding box center [251, 56] width 10 height 10
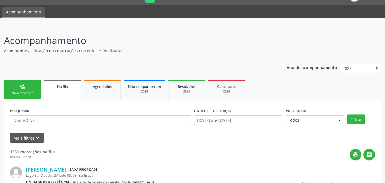
click at [30, 96] on link "person_add Nova marcação" at bounding box center [22, 89] width 37 height 19
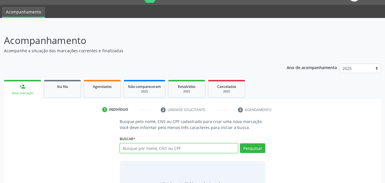
click at [127, 149] on input "text" at bounding box center [179, 148] width 119 height 10
type input "08010012424"
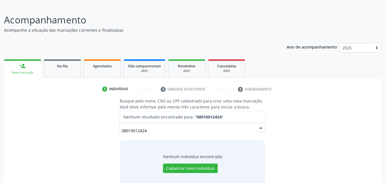
scroll to position [45, 0]
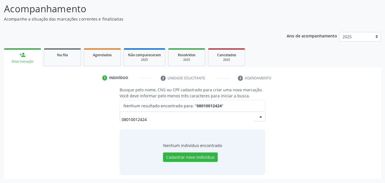
drag, startPoint x: 150, startPoint y: 119, endPoint x: 50, endPoint y: 110, distance: 100.8
click at [54, 111] on div "Busque pelo nome, CNS ou CPF cadastrado para criar uma nova marcação. Você deve…" at bounding box center [192, 131] width 369 height 88
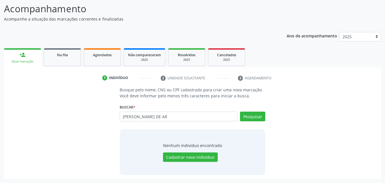
type input "AMANDA LAIS DE AR"
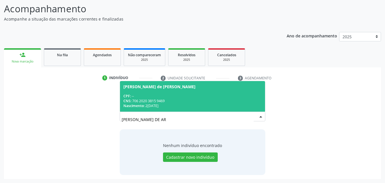
click at [167, 102] on div "CNS: 706 2020 3815 9469" at bounding box center [192, 100] width 139 height 5
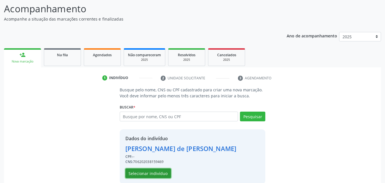
click at [160, 174] on button "Selecionar indivíduo" at bounding box center [148, 173] width 46 height 10
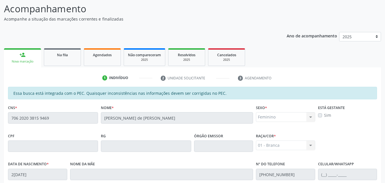
scroll to position [151, 0]
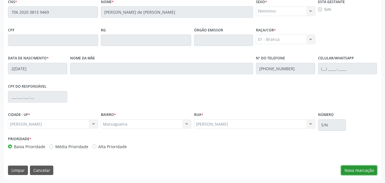
click at [350, 172] on button "Nova marcação" at bounding box center [359, 170] width 36 height 10
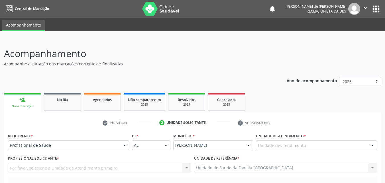
scroll to position [0, 0]
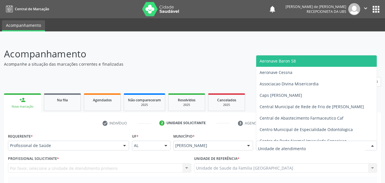
type input "E"
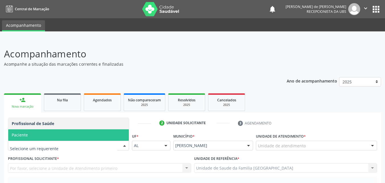
click at [48, 135] on span "Paciente" at bounding box center [68, 134] width 121 height 11
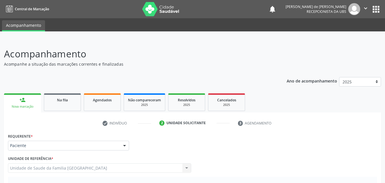
scroll to position [160, 0]
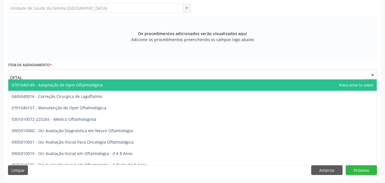
type input "OFTALM"
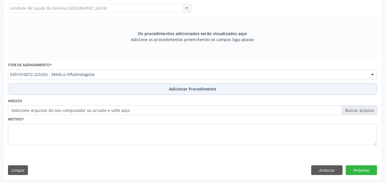
click at [73, 87] on button "Adicionar Procedimento" at bounding box center [192, 88] width 369 height 11
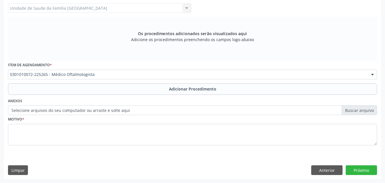
scroll to position [138, 0]
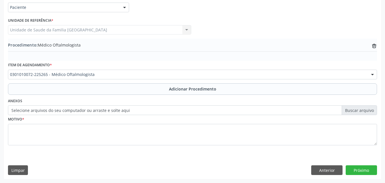
click at [64, 109] on label "Selecione arquivos do seu computador ou arraste e solte aqui" at bounding box center [192, 110] width 369 height 10
click at [64, 109] on input "Selecione arquivos do seu computador ou arraste e solte aqui" at bounding box center [192, 110] width 369 height 10
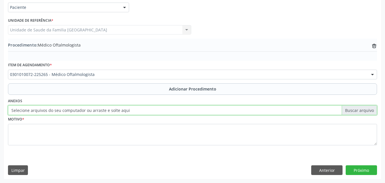
type input "C:\fakepath\18.jpg"
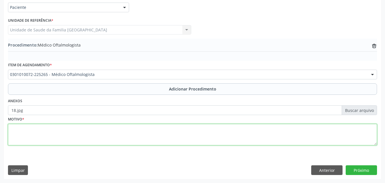
click at [158, 133] on textarea at bounding box center [192, 135] width 369 height 22
type textarea "AVALIAÇÃO."
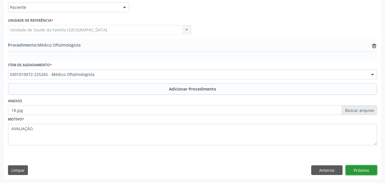
click at [360, 170] on button "Próximo" at bounding box center [361, 170] width 31 height 10
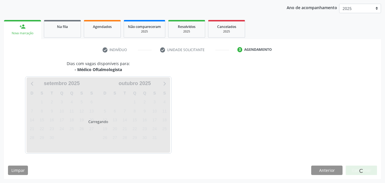
scroll to position [90, 0]
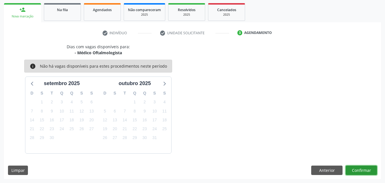
click at [368, 171] on button "Confirmar" at bounding box center [361, 170] width 31 height 10
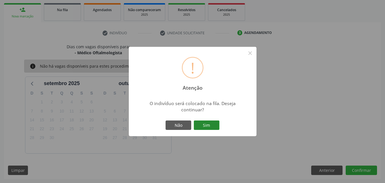
click at [210, 125] on button "Sim" at bounding box center [207, 125] width 26 height 10
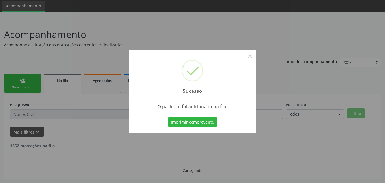
scroll to position [13, 0]
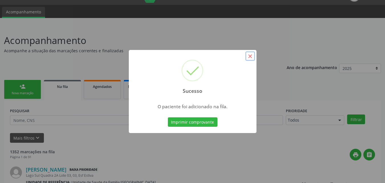
click at [251, 56] on button "×" at bounding box center [251, 56] width 10 height 10
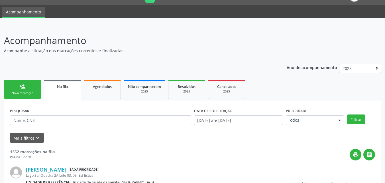
click at [31, 90] on link "person_add Nova marcação" at bounding box center [22, 89] width 37 height 19
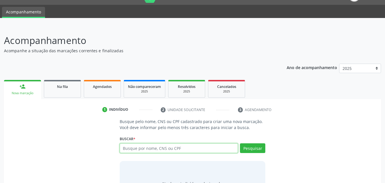
click at [150, 150] on input "text" at bounding box center [179, 148] width 119 height 10
type input "704200717358483"
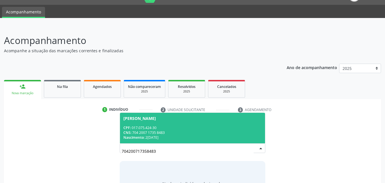
click at [196, 120] on span "Patrícia dos Santos CPF: 017.075.424-30 CNS: 704 2007 1735 8483 Nascimento: 23/…" at bounding box center [192, 128] width 145 height 31
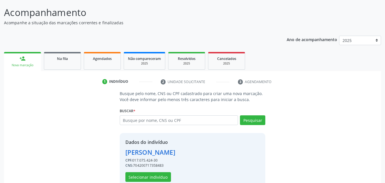
scroll to position [54, 0]
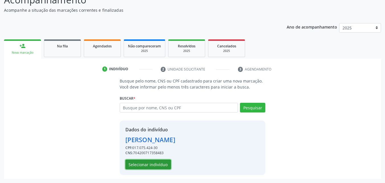
click at [161, 165] on button "Selecionar indivíduo" at bounding box center [148, 164] width 46 height 10
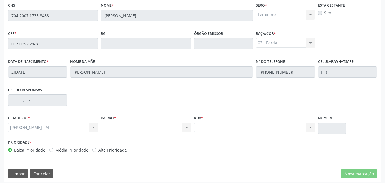
scroll to position [151, 0]
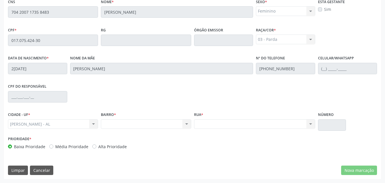
click at [59, 18] on fieldset "CNS 704 2007 1735 8483" at bounding box center [53, 9] width 90 height 24
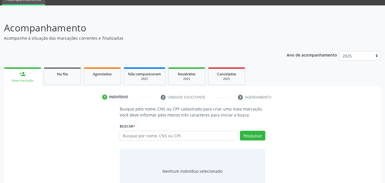
scroll to position [26, 0]
click at [155, 136] on input "text" at bounding box center [179, 136] width 119 height 10
type input "704 2007 1735 8483"
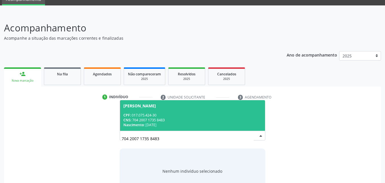
click at [192, 114] on div "CPF: 017.075.424-30" at bounding box center [192, 115] width 139 height 5
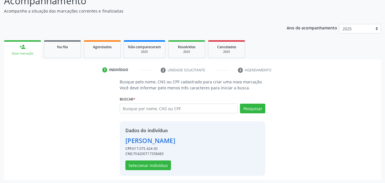
scroll to position [54, 0]
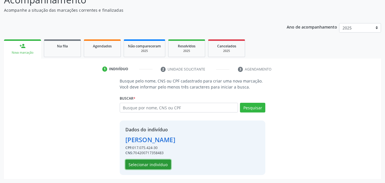
click at [158, 164] on button "Selecionar indivíduo" at bounding box center [148, 164] width 46 height 10
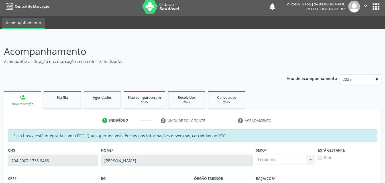
scroll to position [0, 0]
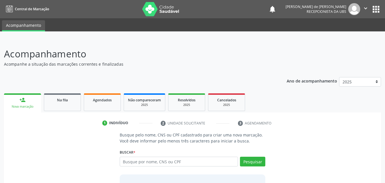
click at [123, 158] on input "text" at bounding box center [179, 162] width 119 height 10
click at [125, 164] on input "text" at bounding box center [179, 162] width 119 height 10
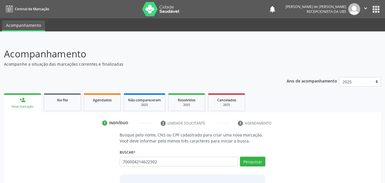
type input "700004214622302"
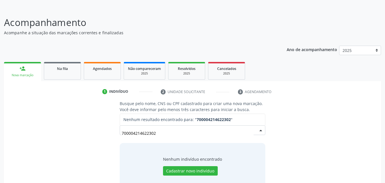
scroll to position [45, 0]
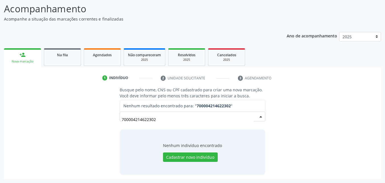
drag, startPoint x: 87, startPoint y: 104, endPoint x: 54, endPoint y: 95, distance: 34.2
click at [78, 102] on div "Busque pelo nome, CNS ou CPF cadastrado para criar uma nova marcação. Você deve…" at bounding box center [192, 131] width 369 height 88
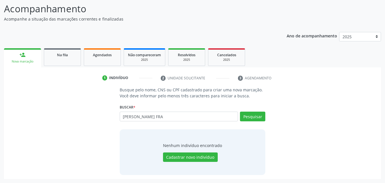
type input "[PERSON_NAME] FRA"
click at [148, 116] on input "[PERSON_NAME] FRA" at bounding box center [179, 117] width 119 height 10
click at [148, 116] on input "[PERSON_NAME] DA CONCEIÇÃO FR" at bounding box center [179, 117] width 119 height 10
type input "[PERSON_NAME] QUITÉRIA DA CONCEIÇÃO FR"
click at [251, 116] on button "Pesquisar" at bounding box center [252, 117] width 25 height 10
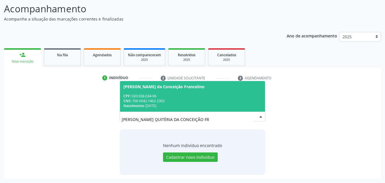
click at [155, 93] on span "[PERSON_NAME] da Conceição Francelino CPF: 020.938.034-96 CNS: 700 0042 1462 23…" at bounding box center [192, 96] width 145 height 31
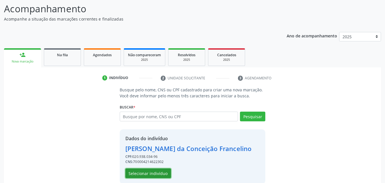
click at [151, 173] on button "Selecionar indivíduo" at bounding box center [148, 173] width 46 height 10
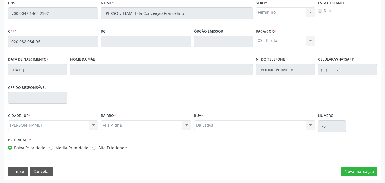
scroll to position [151, 0]
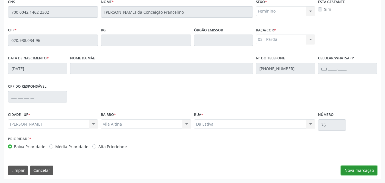
click at [350, 173] on button "Nova marcação" at bounding box center [359, 170] width 36 height 10
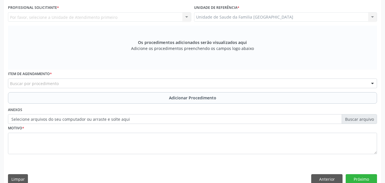
scroll to position [18, 0]
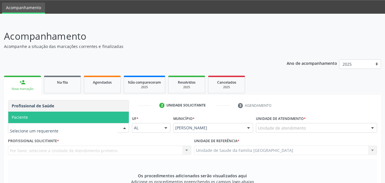
click at [40, 114] on span "Paciente" at bounding box center [68, 117] width 121 height 11
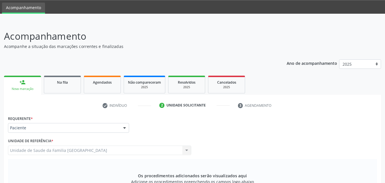
scroll to position [160, 0]
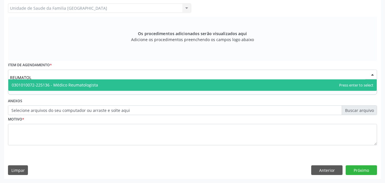
type input "REUMATOLO"
click at [42, 88] on span "0301010072-225136 - Médico Reumatologista" at bounding box center [192, 84] width 369 height 11
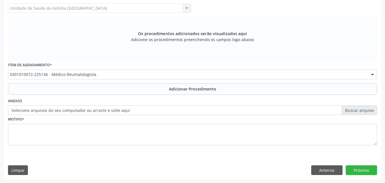
click at [32, 112] on label "Selecione arquivos do seu computador ou arraste e solte aqui" at bounding box center [192, 110] width 369 height 10
click at [32, 112] on input "Selecione arquivos do seu computador ou arraste e solte aqui" at bounding box center [192, 110] width 369 height 10
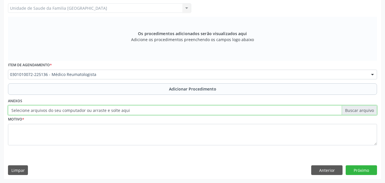
type input "C:\fakepath\20.jpg"
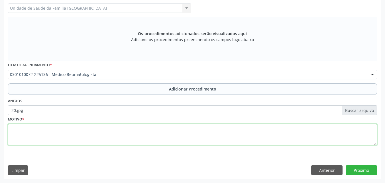
click at [60, 134] on textarea at bounding box center [192, 135] width 369 height 22
type textarea "POLIARTRALGIA."
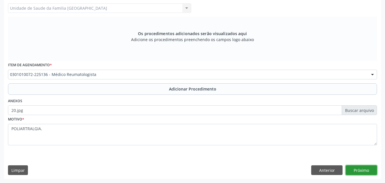
click at [355, 174] on button "Próximo" at bounding box center [361, 170] width 31 height 10
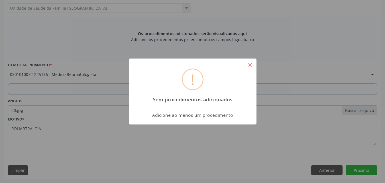
click at [253, 65] on button "×" at bounding box center [251, 65] width 10 height 10
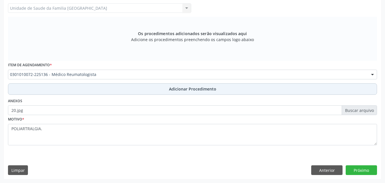
click at [278, 89] on button "Adicionar Procedimento" at bounding box center [192, 88] width 369 height 11
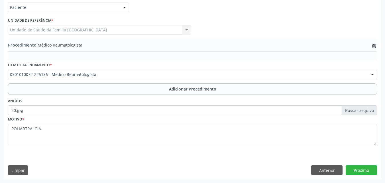
scroll to position [138, 0]
click at [365, 170] on button "Próximo" at bounding box center [361, 170] width 31 height 10
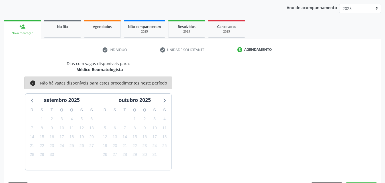
scroll to position [90, 0]
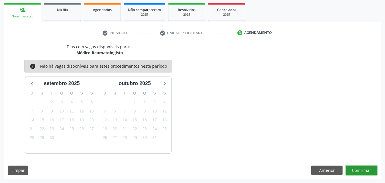
click at [360, 168] on button "Confirmar" at bounding box center [361, 170] width 31 height 10
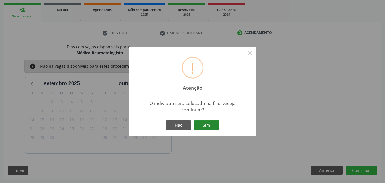
click at [194, 123] on button "Sim" at bounding box center [207, 125] width 26 height 10
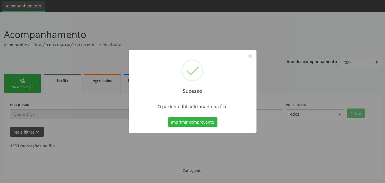
scroll to position [13, 0]
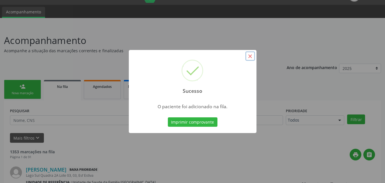
click at [250, 58] on button "×" at bounding box center [251, 56] width 10 height 10
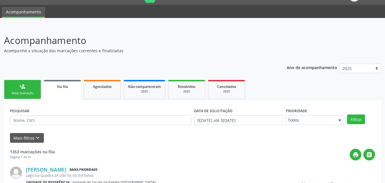
click at [12, 94] on div "Nova marcação" at bounding box center [22, 93] width 29 height 4
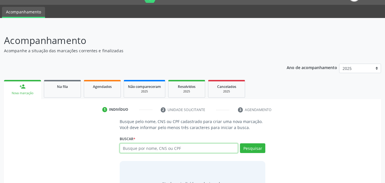
click at [144, 148] on input "text" at bounding box center [179, 148] width 119 height 10
paste input "704 2007 1735 8483"
type input "704 2007 1735 8483"
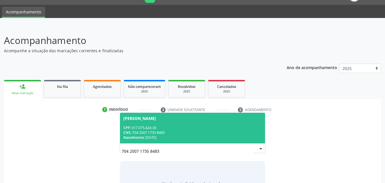
click at [150, 127] on div "CPF: 017.075.424-30" at bounding box center [192, 127] width 139 height 5
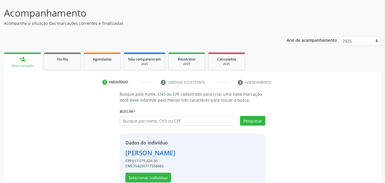
scroll to position [54, 0]
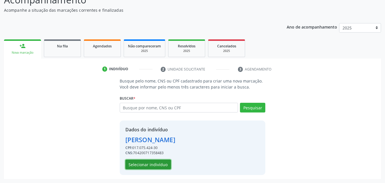
click at [154, 163] on button "Selecionar indivíduo" at bounding box center [148, 164] width 46 height 10
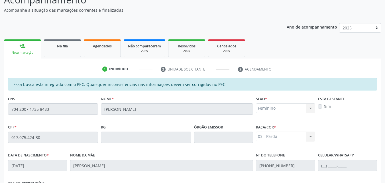
scroll to position [151, 0]
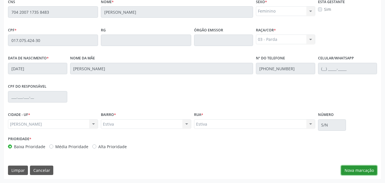
click at [346, 170] on button "Nova marcação" at bounding box center [359, 170] width 36 height 10
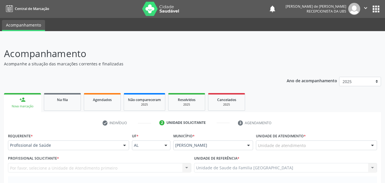
scroll to position [0, 0]
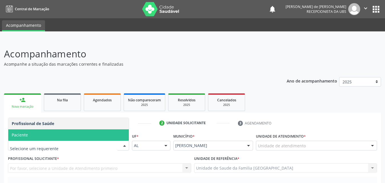
click at [23, 134] on span "Paciente" at bounding box center [20, 134] width 16 height 5
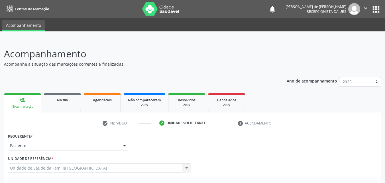
scroll to position [160, 0]
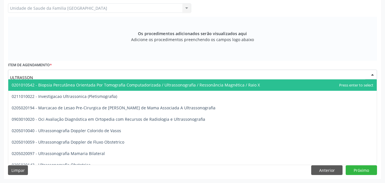
type input "ULTRASSONO"
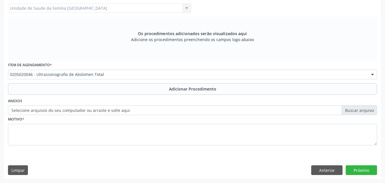
scroll to position [0, 0]
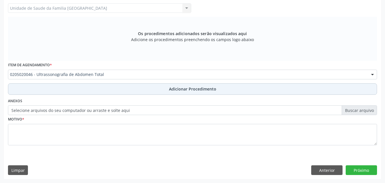
click at [38, 91] on button "Adicionar Procedimento" at bounding box center [192, 88] width 369 height 11
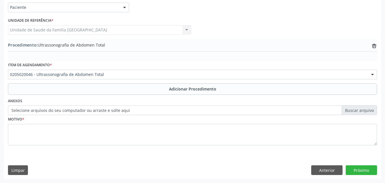
scroll to position [138, 0]
click at [33, 112] on label "Selecione arquivos do seu computador ou arraste e solte aqui" at bounding box center [192, 110] width 369 height 10
click at [33, 112] on input "Selecione arquivos do seu computador ou arraste e solte aqui" at bounding box center [192, 110] width 369 height 10
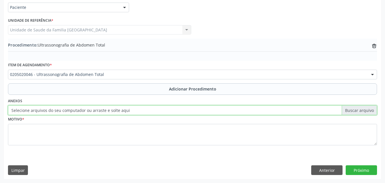
type input "C:\fakepath\19.jpg"
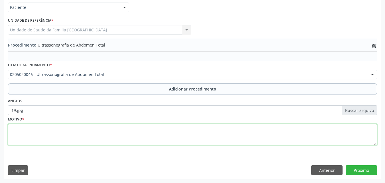
click at [87, 129] on textarea at bounding box center [192, 135] width 369 height 22
type textarea "AVALIAÇÃO CLÍNICA."
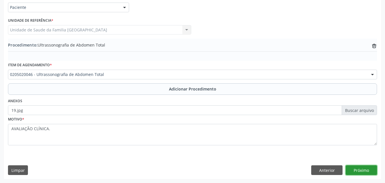
click at [361, 174] on button "Próximo" at bounding box center [361, 170] width 31 height 10
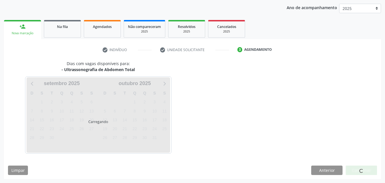
scroll to position [90, 0]
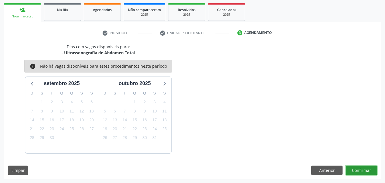
click at [361, 172] on button "Confirmar" at bounding box center [361, 170] width 31 height 10
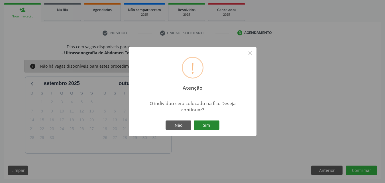
click at [206, 128] on button "Sim" at bounding box center [207, 125] width 26 height 10
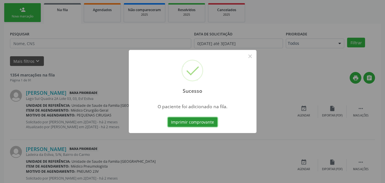
scroll to position [13, 0]
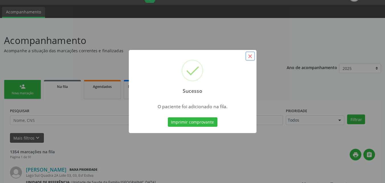
click at [253, 56] on button "×" at bounding box center [251, 56] width 10 height 10
